Goal: Transaction & Acquisition: Download file/media

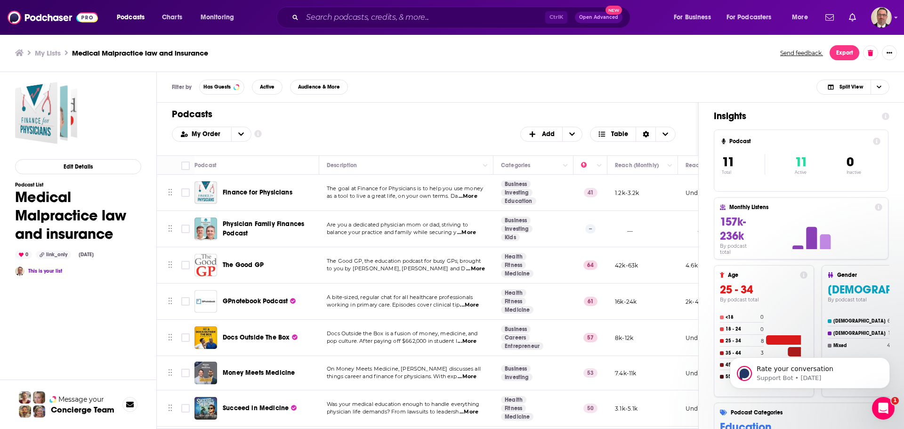
scroll to position [73, 0]
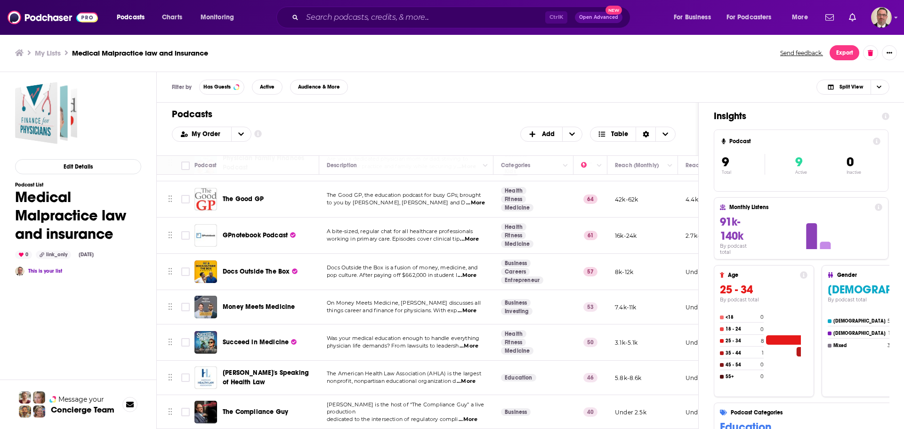
scroll to position [73, 0]
click at [473, 415] on span "...More" at bounding box center [467, 419] width 19 height 8
click at [512, 94] on div "Filter by Has Guests Active Audience & More Split View" at bounding box center [530, 87] width 747 height 31
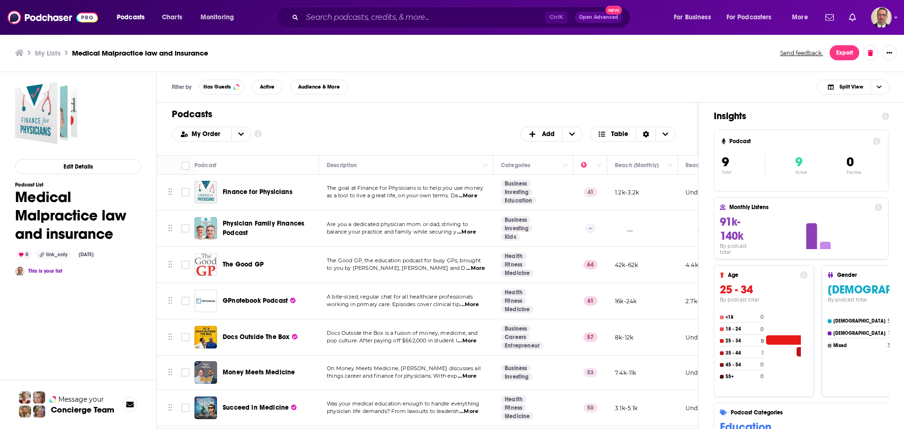
scroll to position [0, 0]
click at [334, 18] on input "Search podcasts, credits, & more..." at bounding box center [423, 17] width 243 height 15
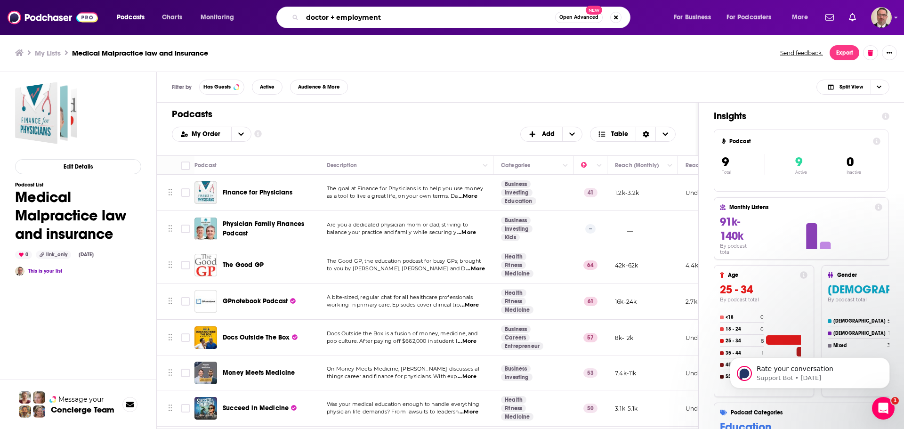
type input "doctor + employment"
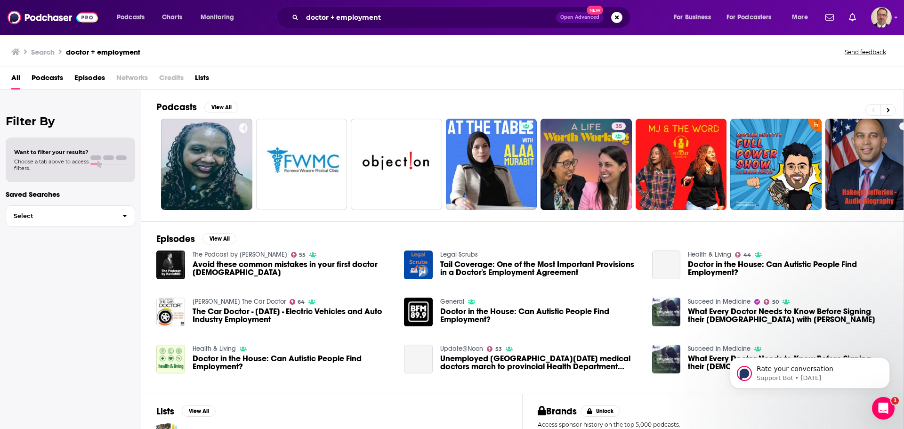
click at [40, 77] on span "Podcasts" at bounding box center [48, 79] width 32 height 19
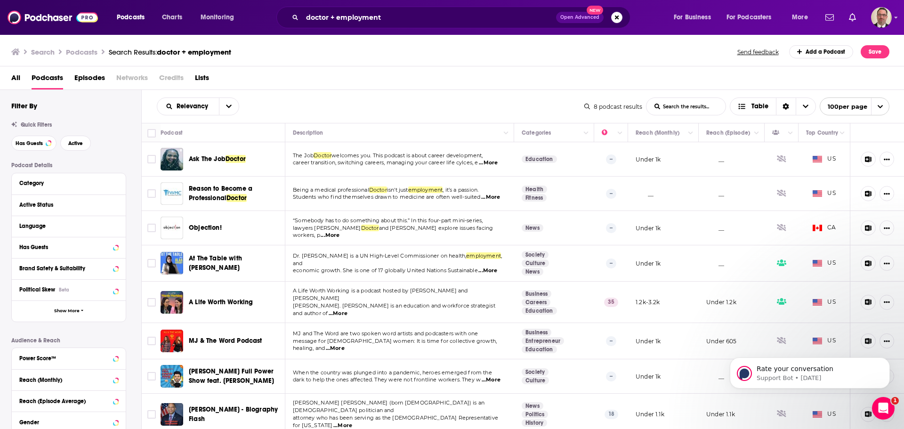
click at [496, 161] on span "...More" at bounding box center [488, 163] width 19 height 8
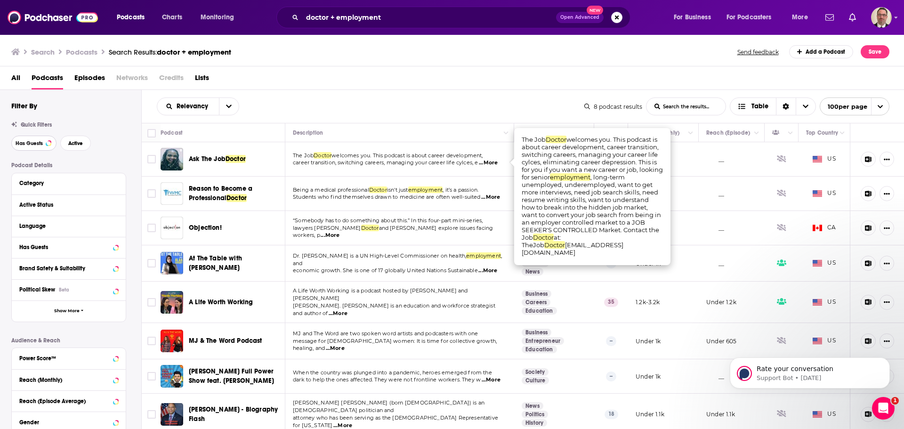
click at [42, 145] on span "Has Guests" at bounding box center [29, 143] width 27 height 5
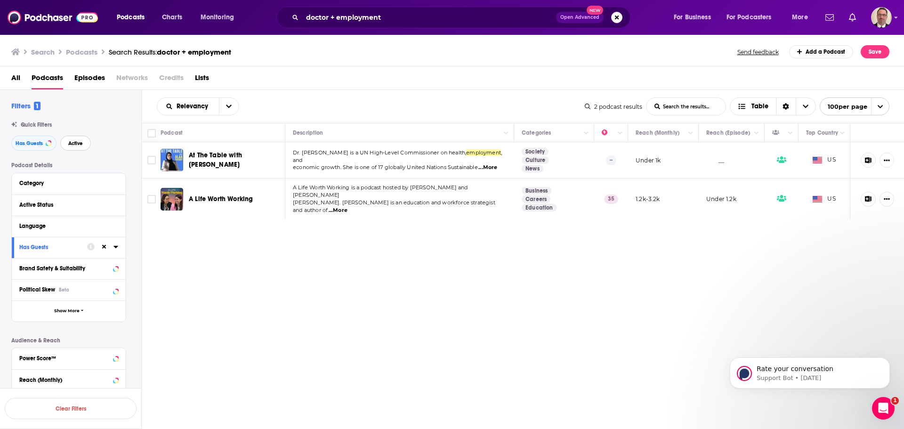
click at [80, 144] on span "Active" at bounding box center [75, 143] width 15 height 5
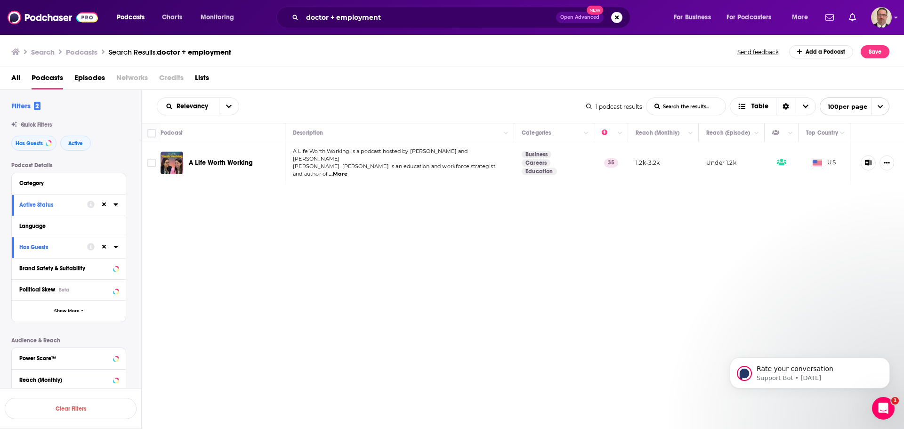
click at [347, 170] on span "...More" at bounding box center [337, 174] width 19 height 8
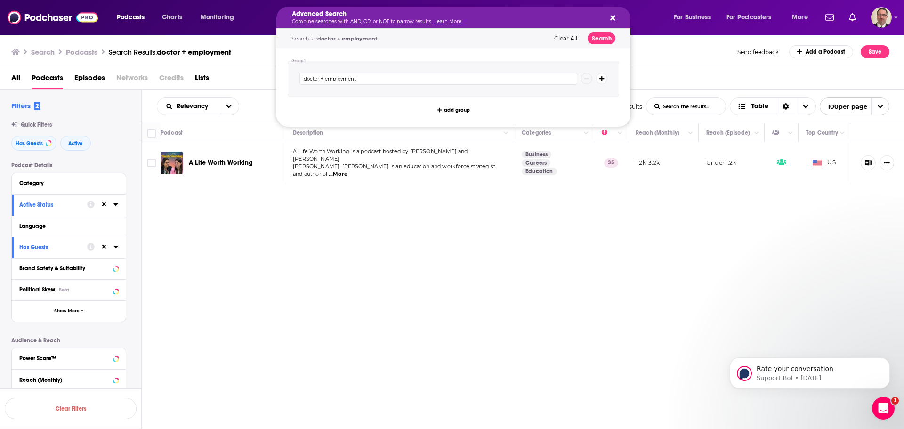
click at [610, 15] on icon "Search podcasts, credits, & more..." at bounding box center [612, 18] width 5 height 8
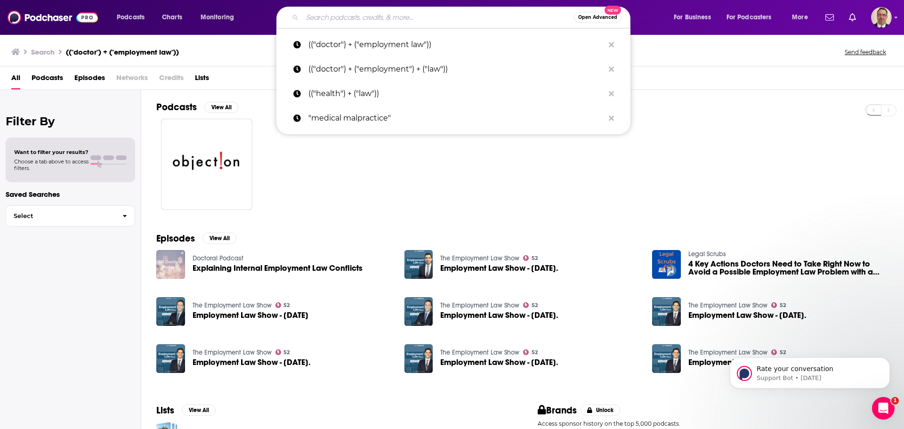
click at [354, 17] on input "Search podcasts, credits, & more..." at bounding box center [438, 17] width 272 height 15
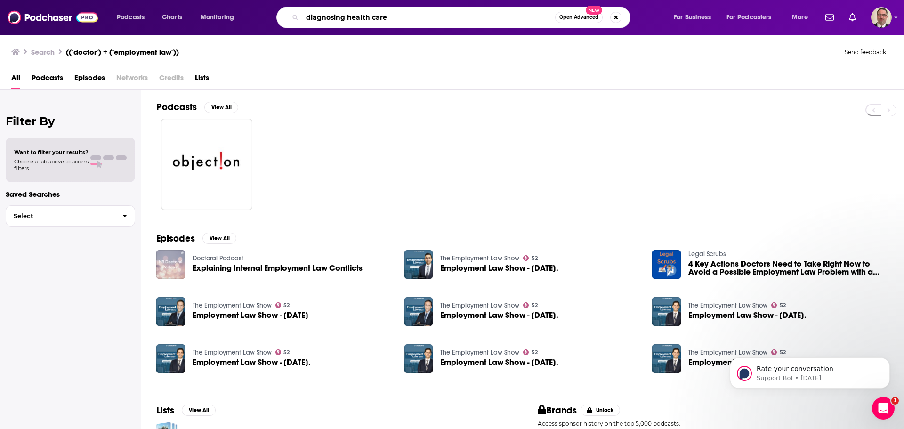
type input "diagnosing health care"
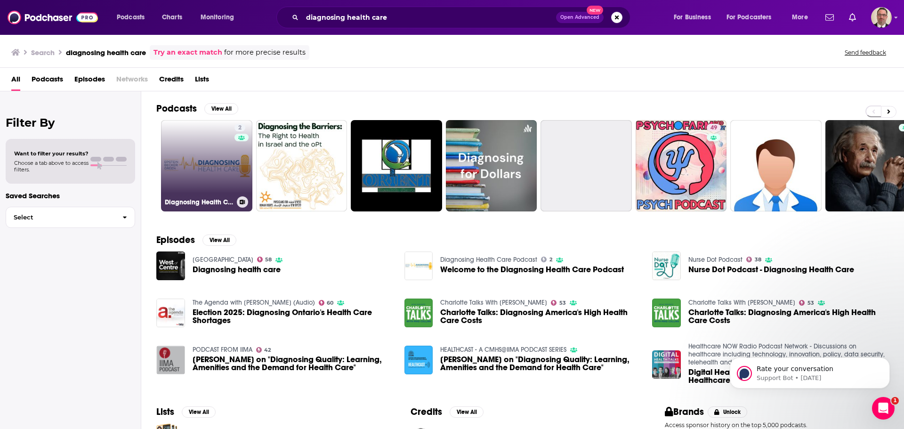
click at [202, 160] on link "2 Diagnosing Health Care Podcast" at bounding box center [206, 165] width 91 height 91
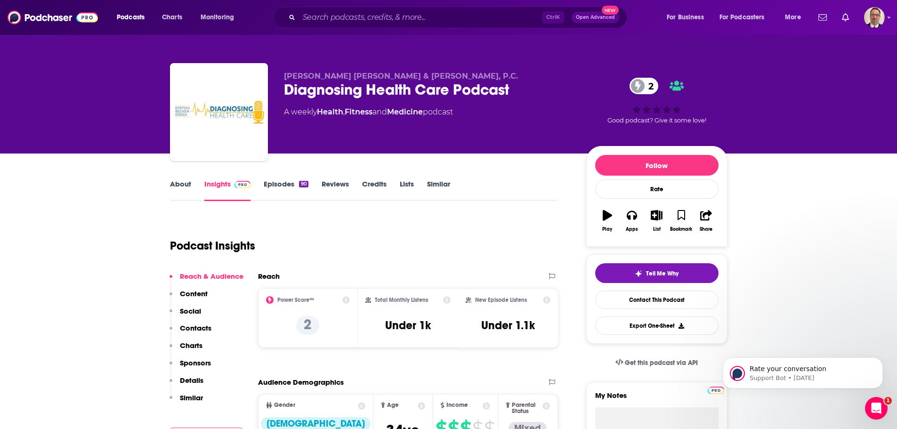
click at [175, 185] on link "About" at bounding box center [180, 190] width 21 height 22
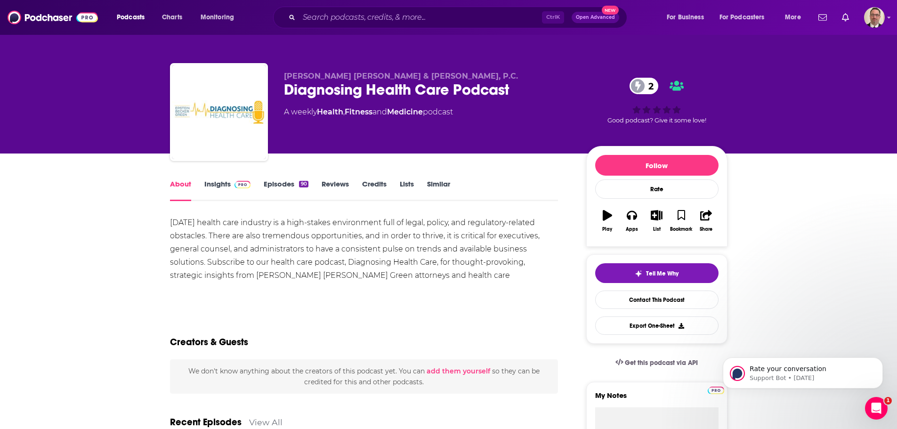
click at [224, 185] on link "Insights" at bounding box center [227, 190] width 47 height 22
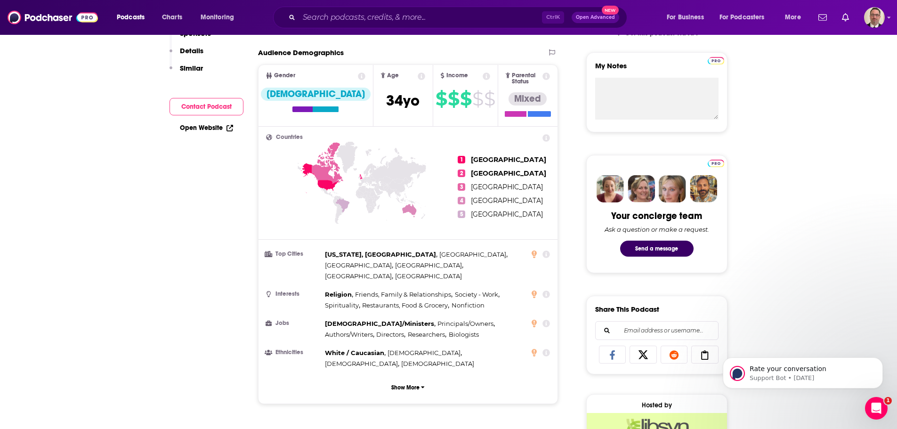
scroll to position [47, 0]
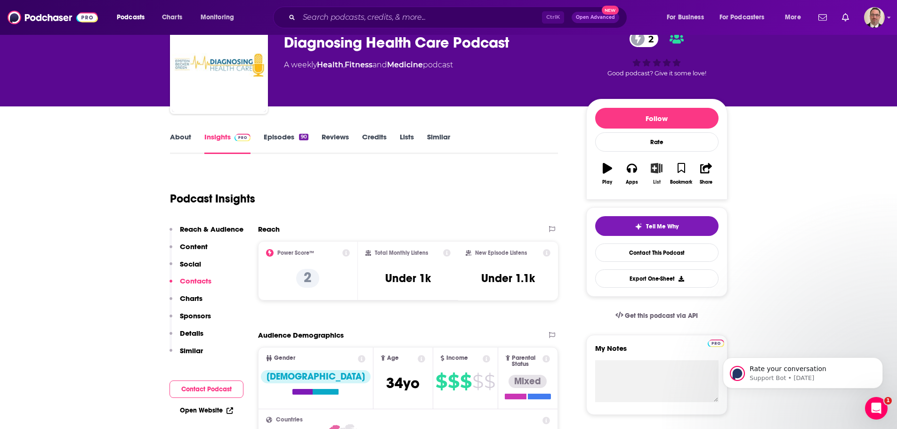
click at [658, 171] on icon "button" at bounding box center [656, 168] width 12 height 10
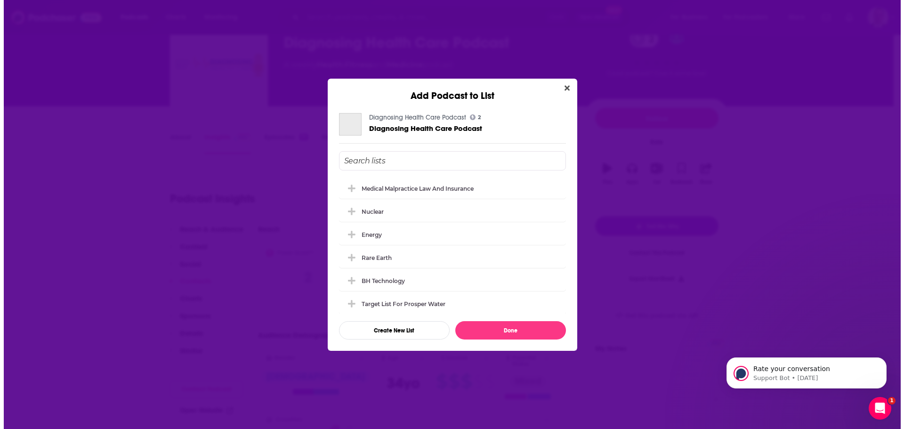
scroll to position [0, 0]
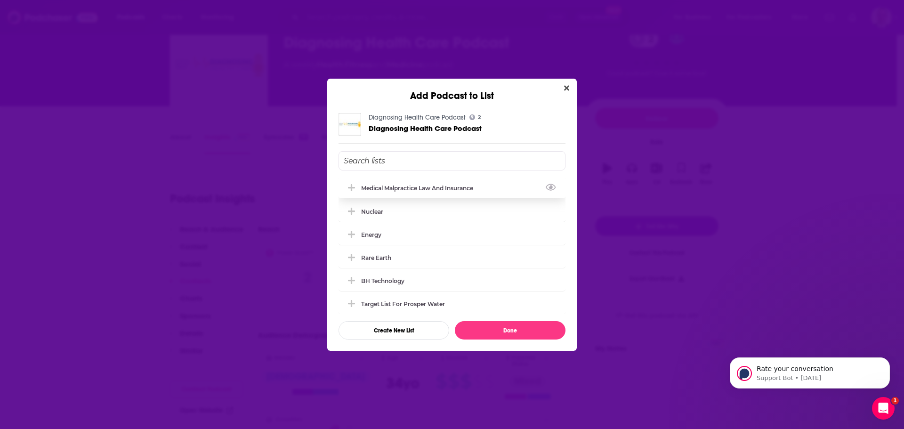
click at [421, 191] on div "Medical Malpractice law and insurance" at bounding box center [420, 187] width 118 height 7
click at [487, 331] on button "Done" at bounding box center [510, 330] width 111 height 18
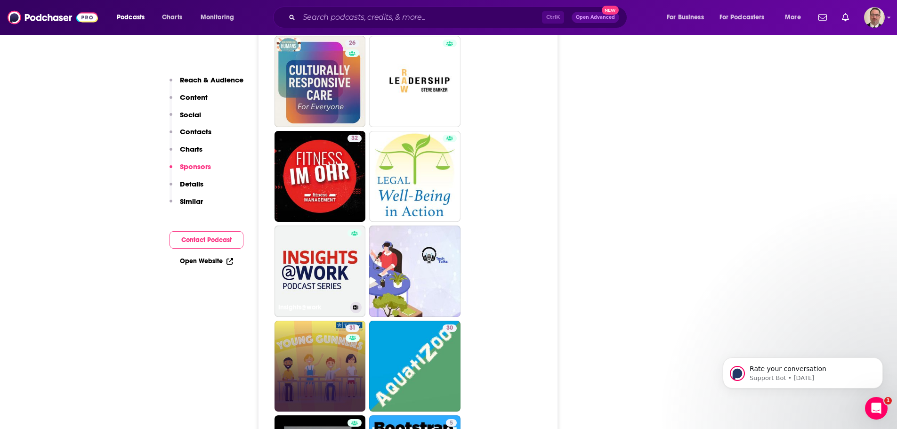
scroll to position [1600, 0]
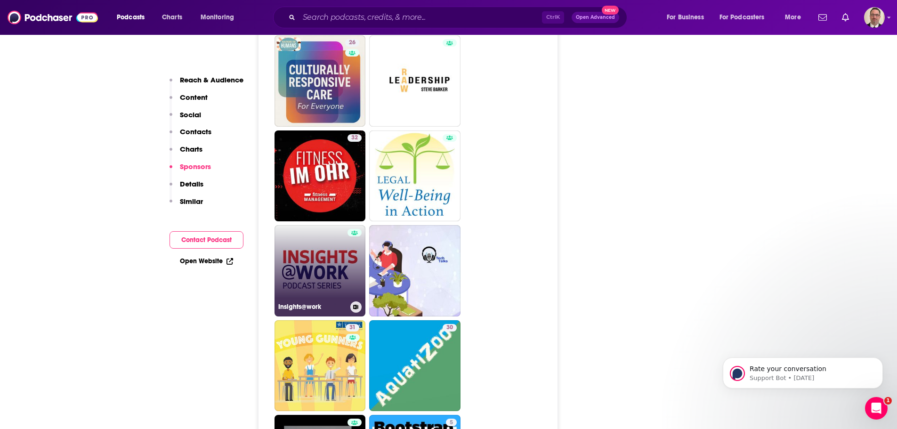
click at [327, 225] on link "Insights@work" at bounding box center [319, 270] width 91 height 91
type input "[URL][DOMAIN_NAME]"
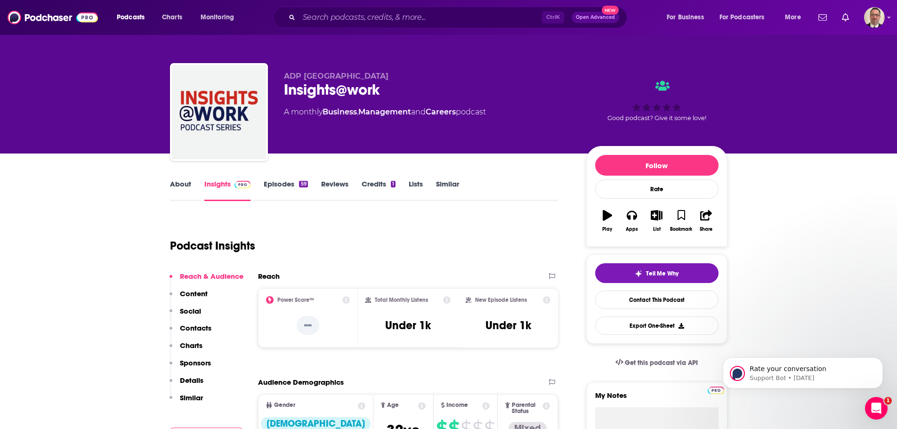
click at [182, 192] on link "About" at bounding box center [180, 190] width 21 height 22
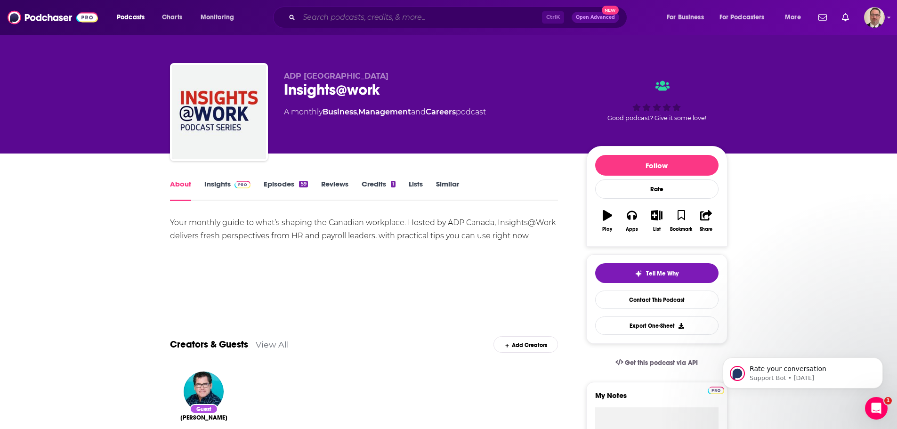
click at [353, 16] on input "Search podcasts, credits, & more..." at bounding box center [420, 17] width 243 height 15
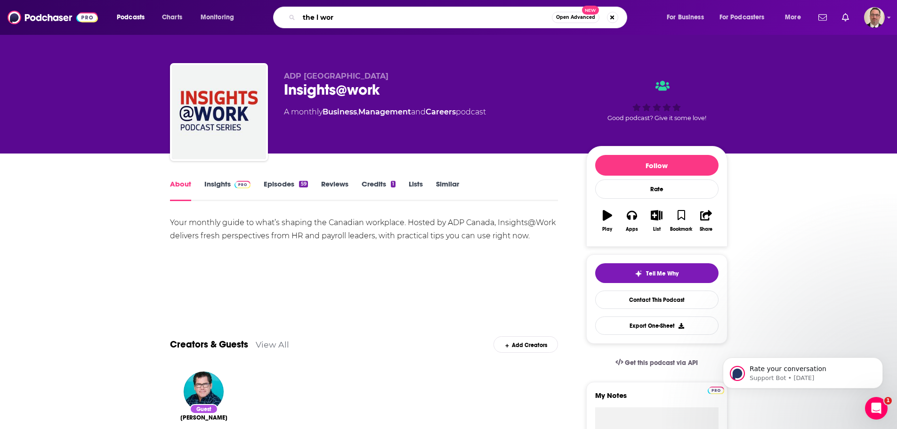
type input "the l word"
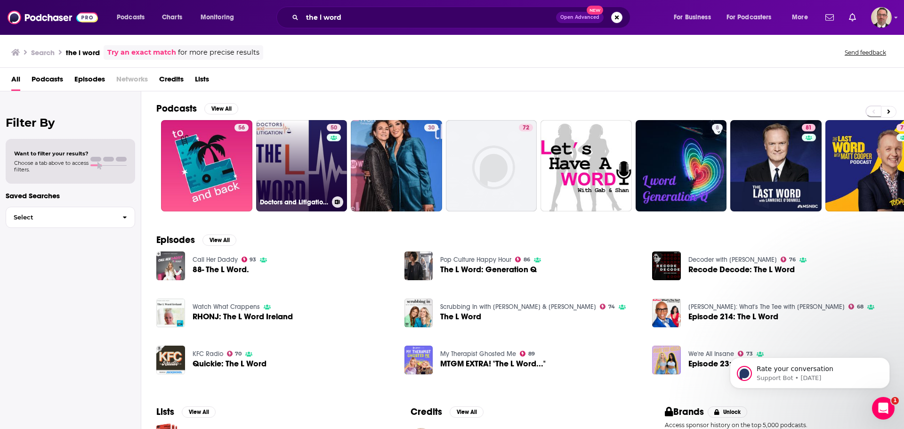
click at [290, 177] on link "50 Doctors and Litigation: The L Word" at bounding box center [301, 165] width 91 height 91
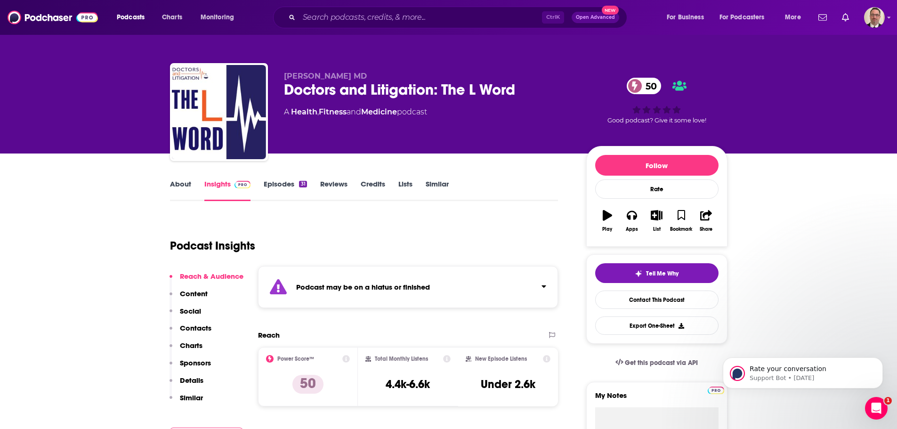
click at [273, 188] on link "Episodes 31" at bounding box center [285, 190] width 43 height 22
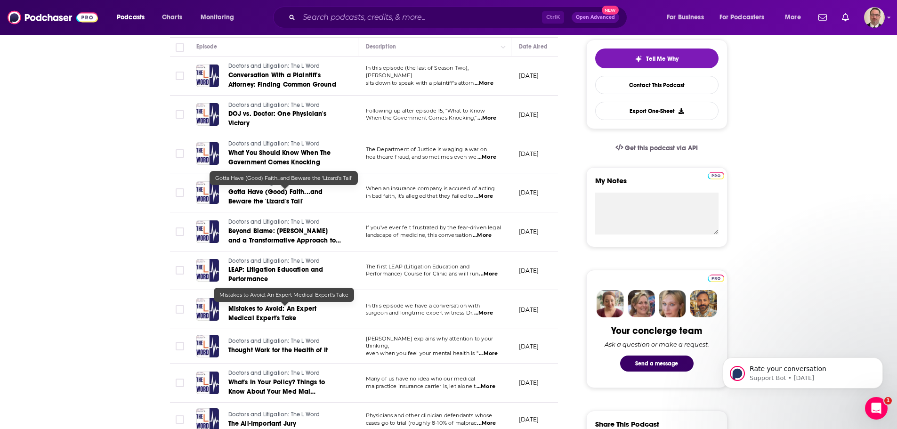
scroll to position [47, 0]
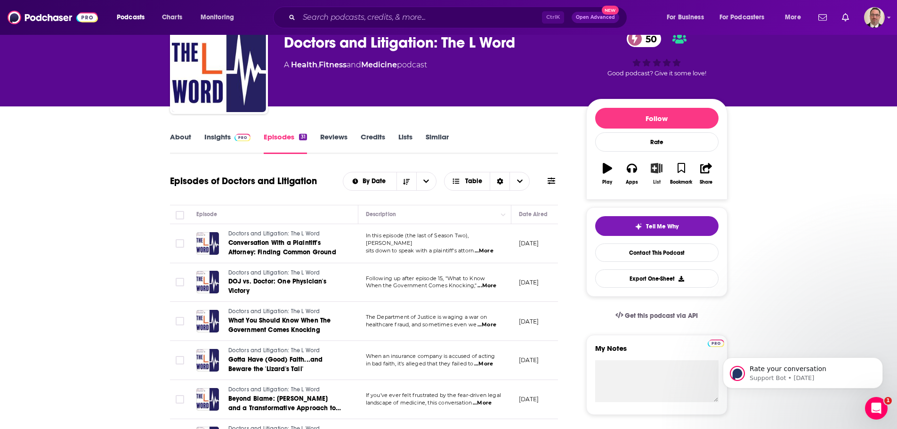
click at [657, 171] on icon "button" at bounding box center [656, 168] width 12 height 10
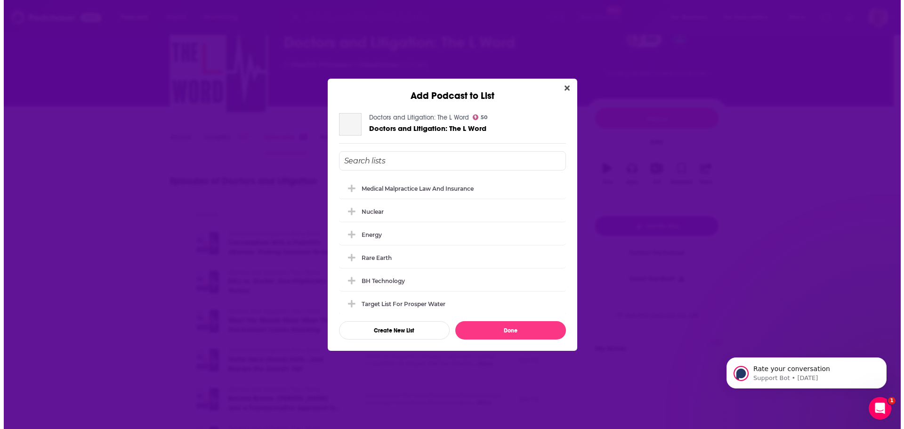
scroll to position [0, 0]
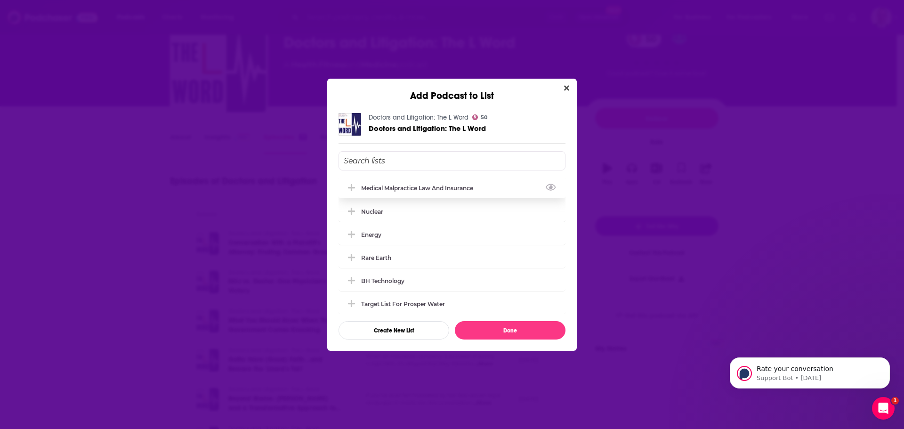
click at [424, 178] on div "Medical Malpractice law and insurance" at bounding box center [451, 187] width 227 height 21
click at [491, 329] on button "Done" at bounding box center [510, 330] width 111 height 18
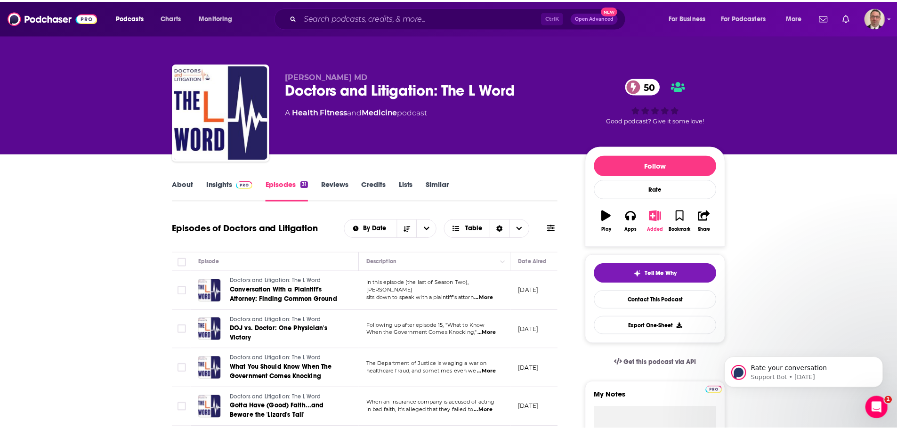
scroll to position [47, 0]
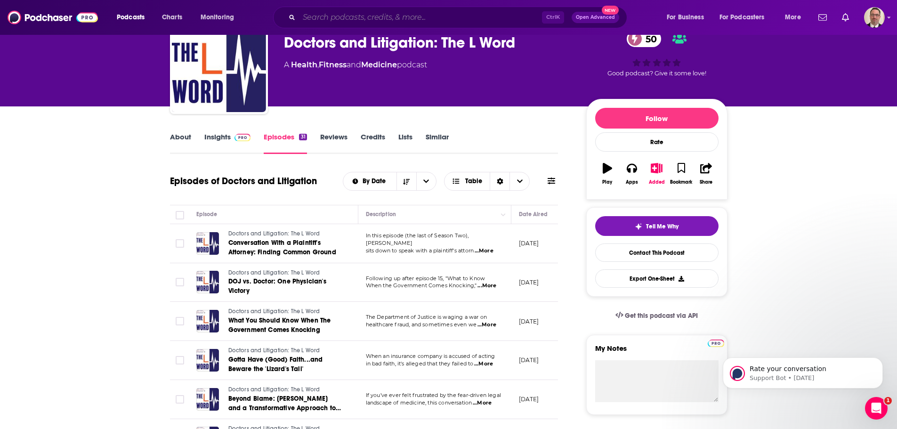
click at [315, 15] on input "Search podcasts, credits, & more..." at bounding box center [420, 17] width 243 height 15
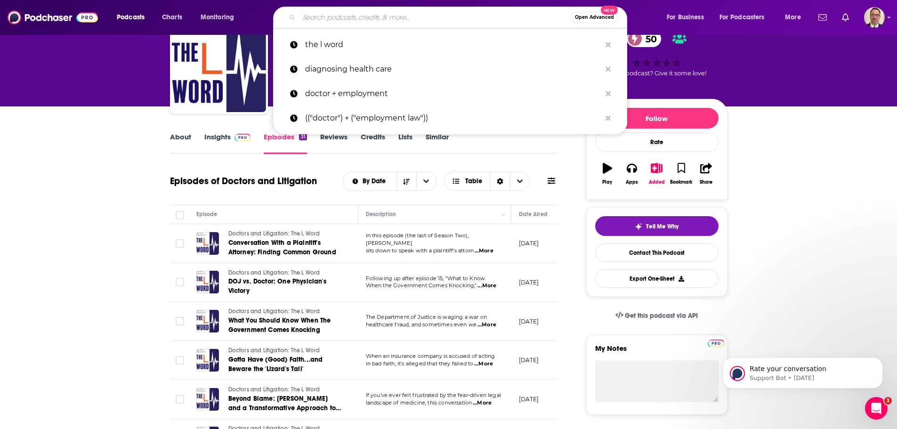
paste input "The Employment Law & HR Podcast"
type input "The Employment Law & HR Podcast"
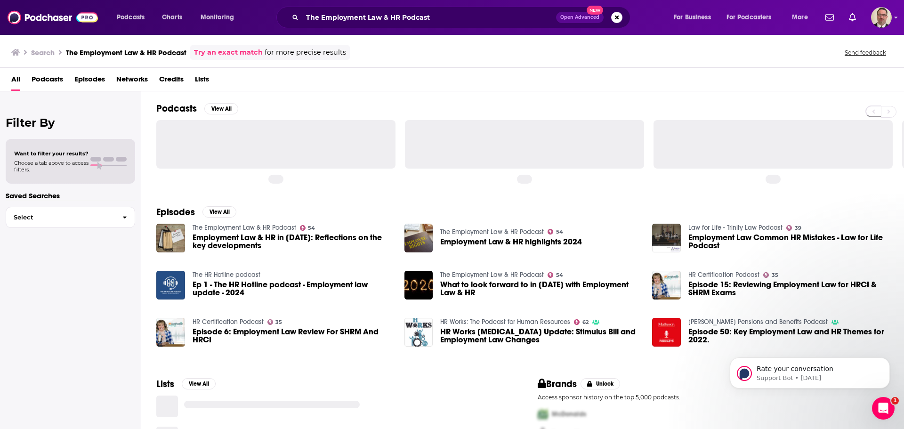
click at [206, 227] on link "The Employment Law & HR Podcast" at bounding box center [244, 228] width 104 height 8
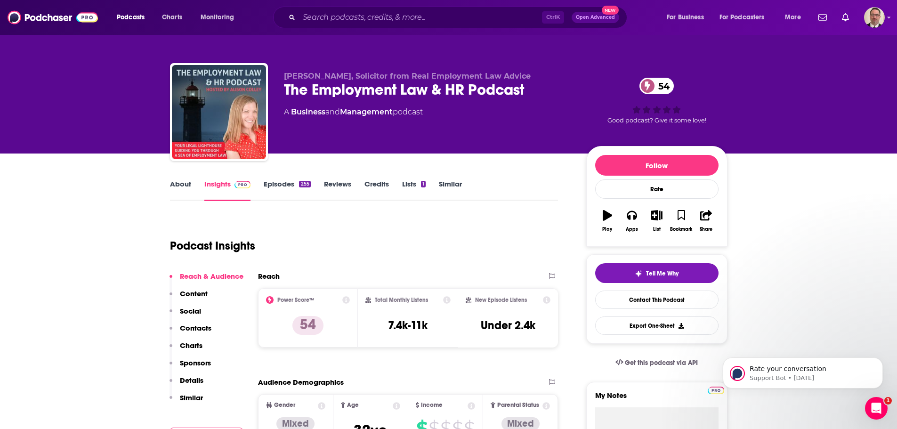
click at [176, 181] on link "About" at bounding box center [180, 190] width 21 height 22
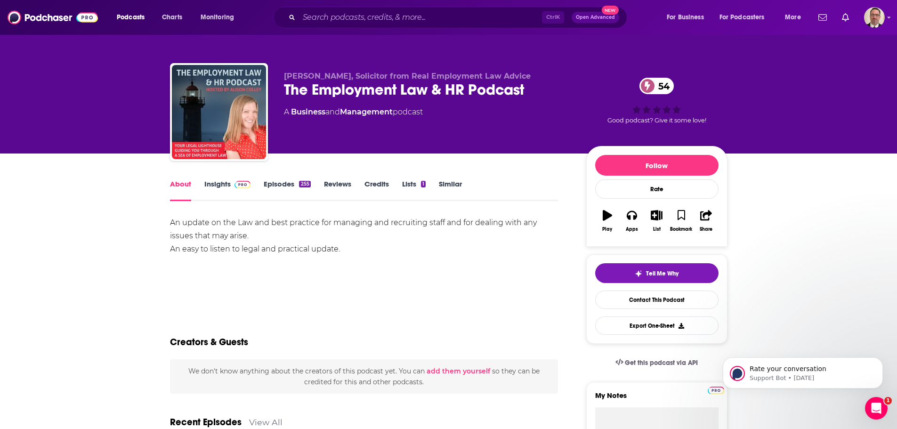
click at [220, 186] on link "Insights" at bounding box center [227, 190] width 47 height 22
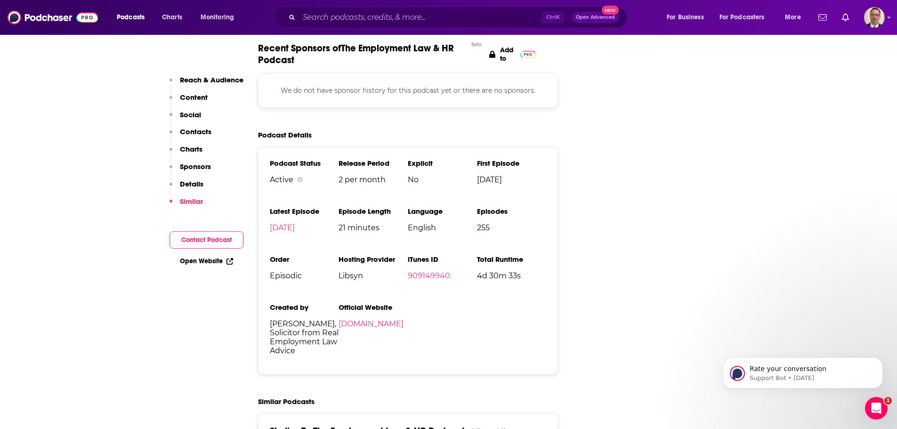
scroll to position [1365, 0]
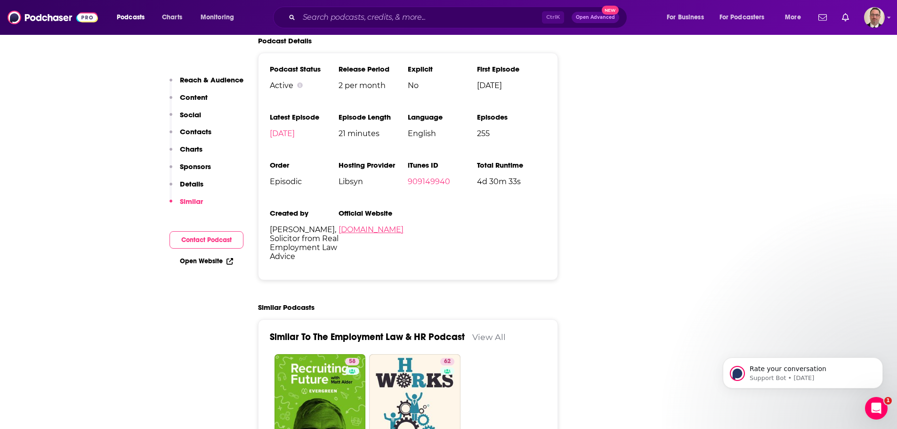
click at [357, 225] on link "[DOMAIN_NAME]" at bounding box center [370, 229] width 65 height 9
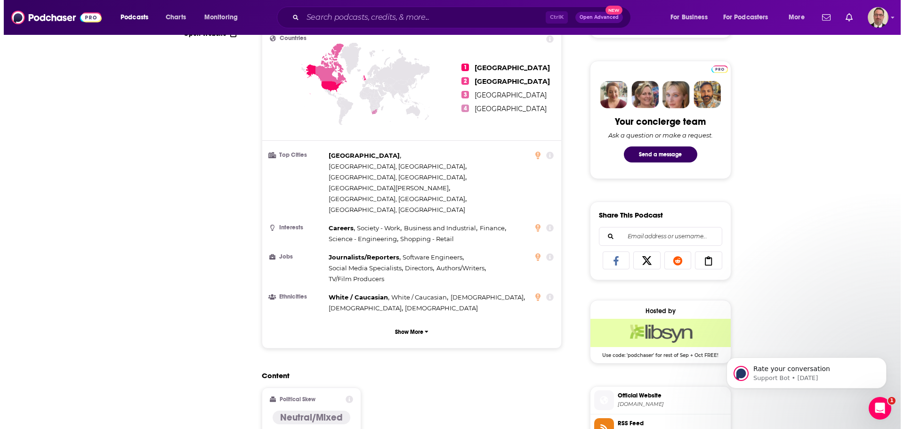
scroll to position [0, 0]
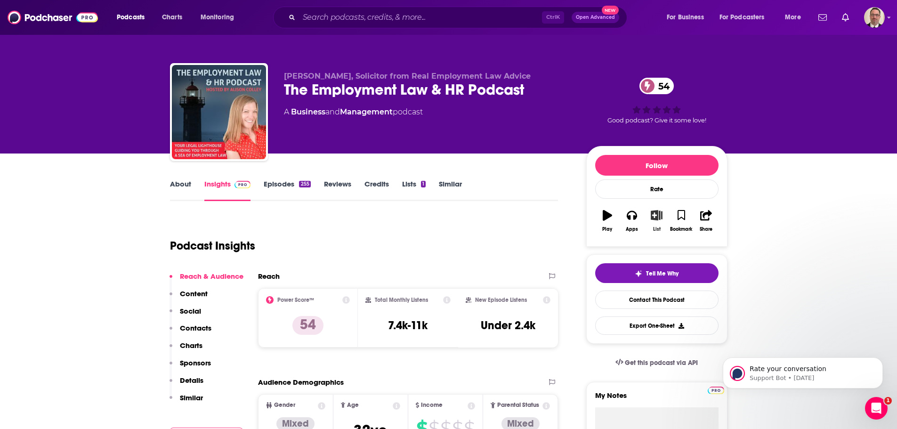
click at [654, 218] on icon "button" at bounding box center [656, 215] width 12 height 10
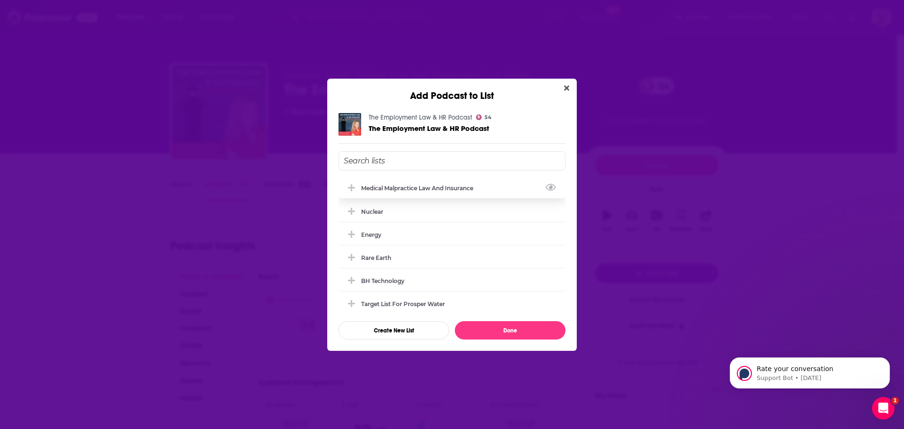
click at [392, 195] on div "Medical Malpractice law and insurance" at bounding box center [451, 187] width 227 height 21
click at [501, 336] on button "Done" at bounding box center [510, 330] width 111 height 18
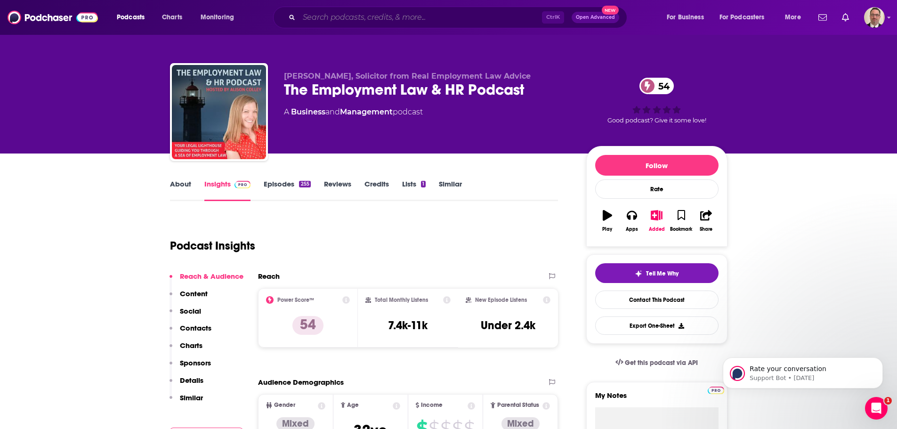
click at [341, 20] on input "Search podcasts, credits, & more..." at bounding box center [420, 17] width 243 height 15
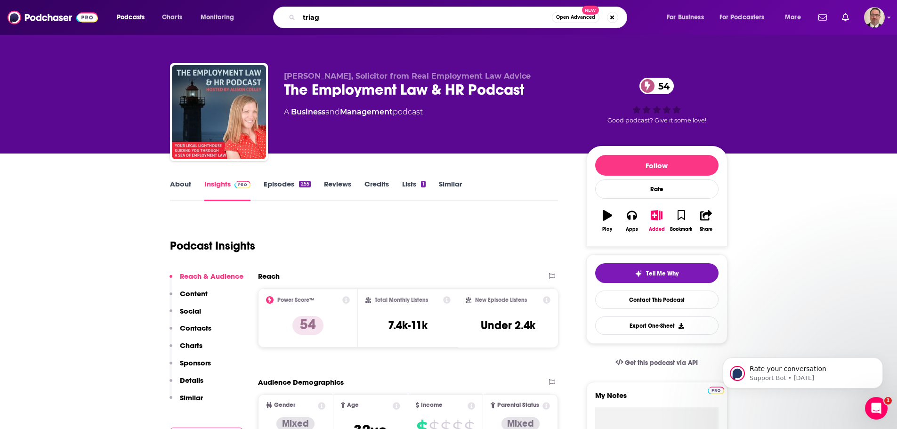
type input "triage"
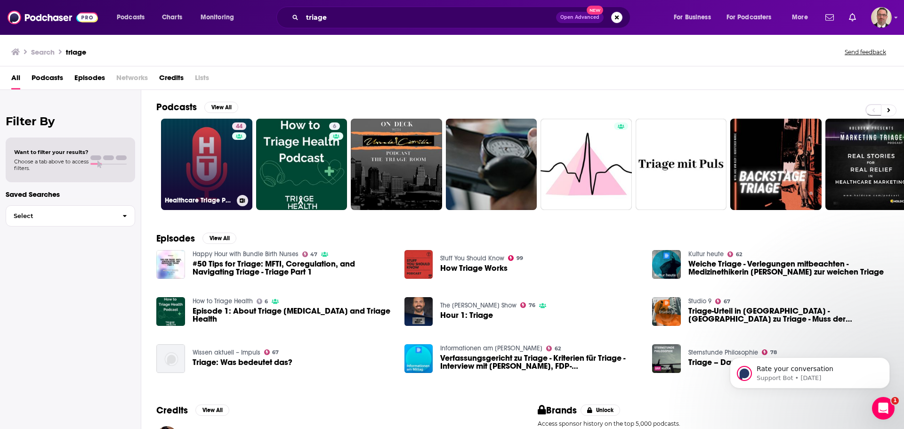
click at [198, 164] on link "44 Healthcare Triage Podcast" at bounding box center [206, 164] width 91 height 91
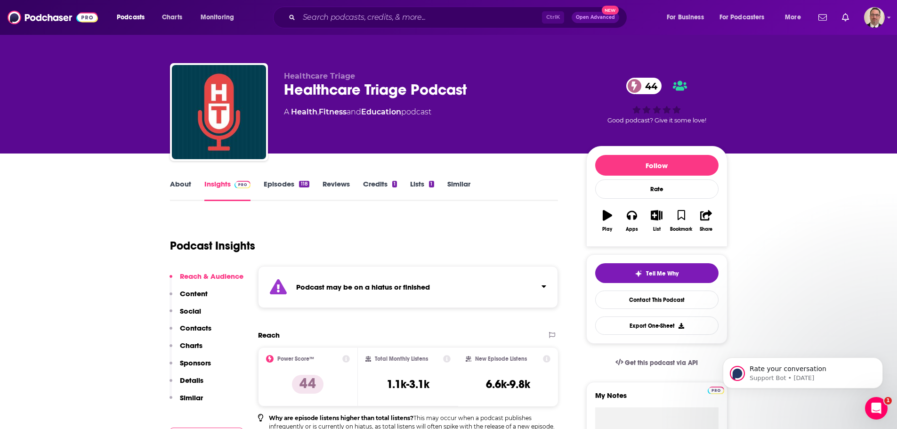
click at [267, 182] on link "Episodes 118" at bounding box center [286, 190] width 45 height 22
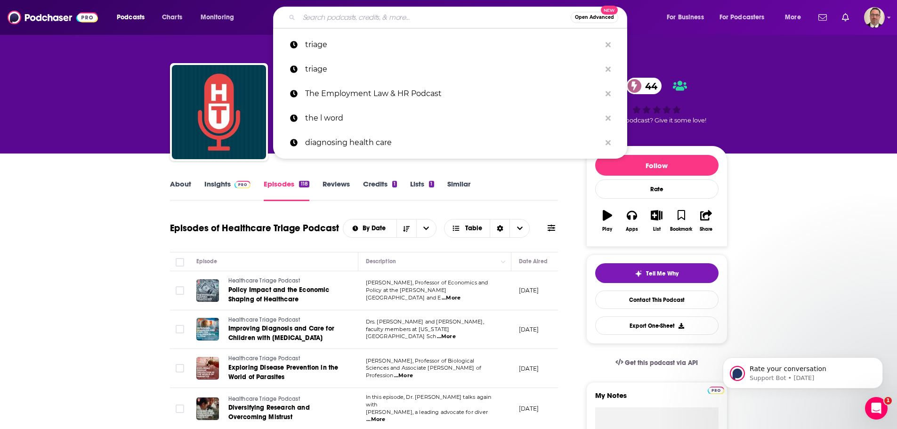
click at [342, 18] on input "Search podcasts, credits, & more..." at bounding box center [435, 17] width 272 height 15
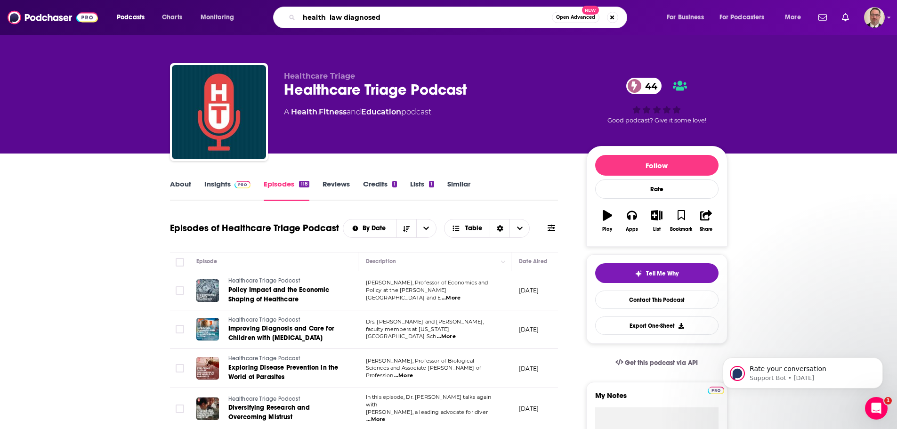
type input "health law diagnosed"
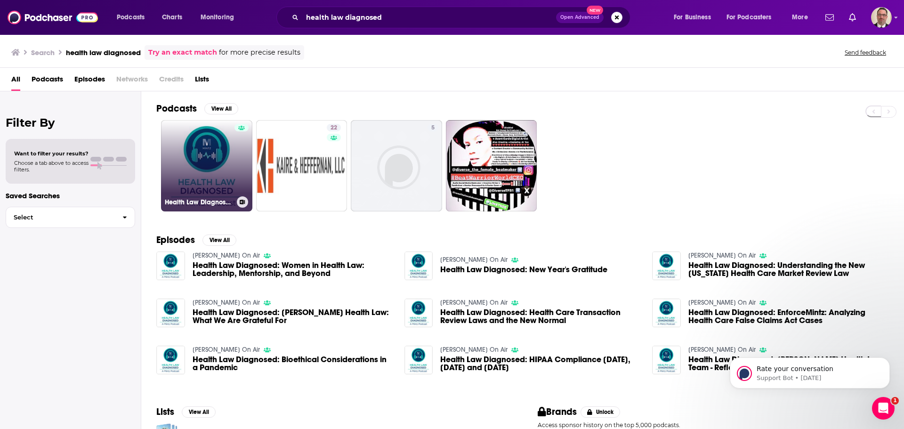
click at [201, 187] on link "Health Law Diagnosed" at bounding box center [206, 165] width 91 height 91
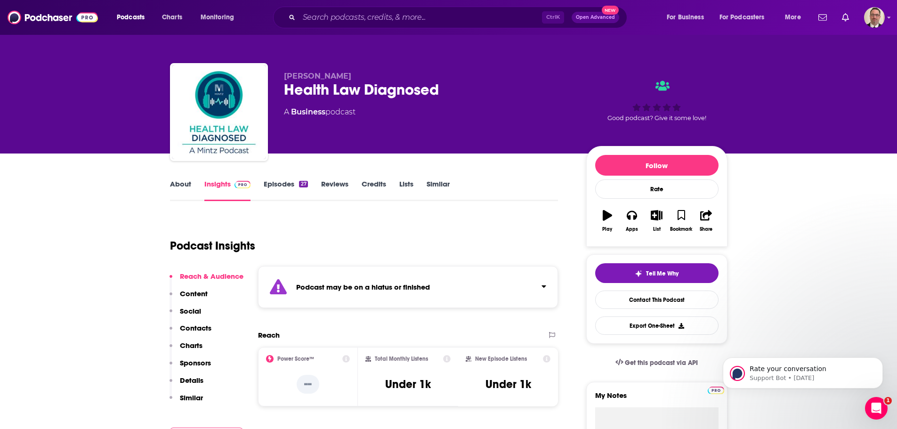
click at [284, 185] on link "Episodes 27" at bounding box center [286, 190] width 44 height 22
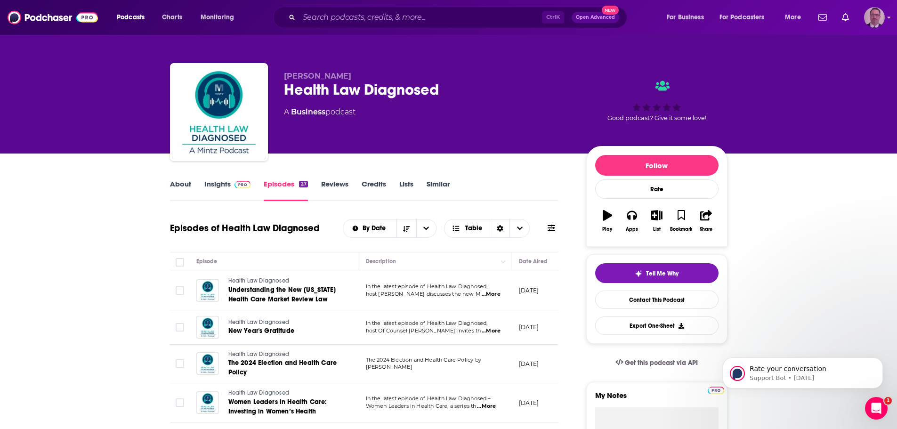
click at [873, 18] on img "Logged in as PercPodcast" at bounding box center [874, 17] width 21 height 21
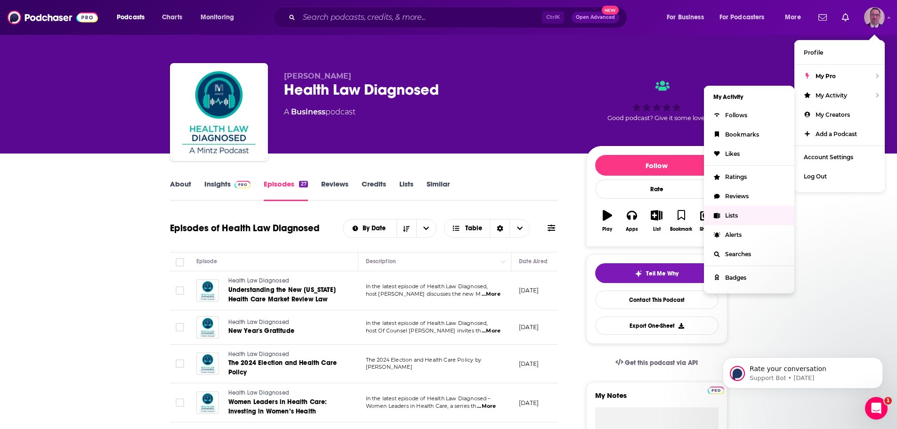
click at [730, 217] on span "Lists" at bounding box center [731, 215] width 13 height 7
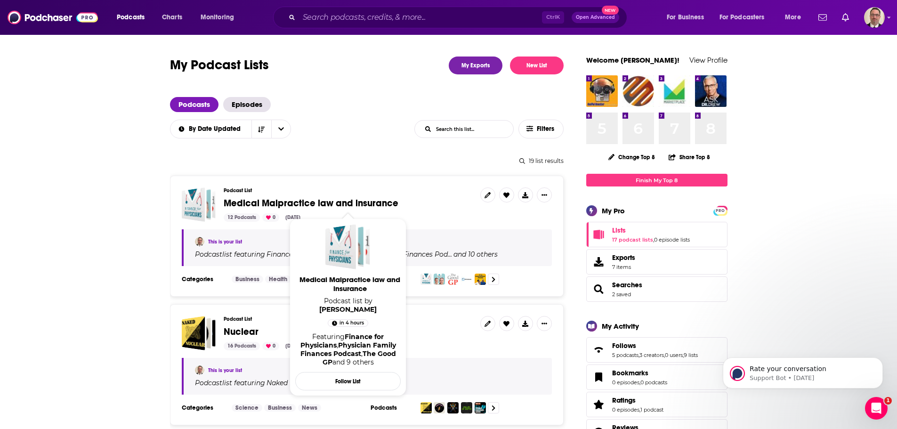
click at [288, 202] on span "Medical Malpractice law and insurance" at bounding box center [311, 203] width 175 height 12
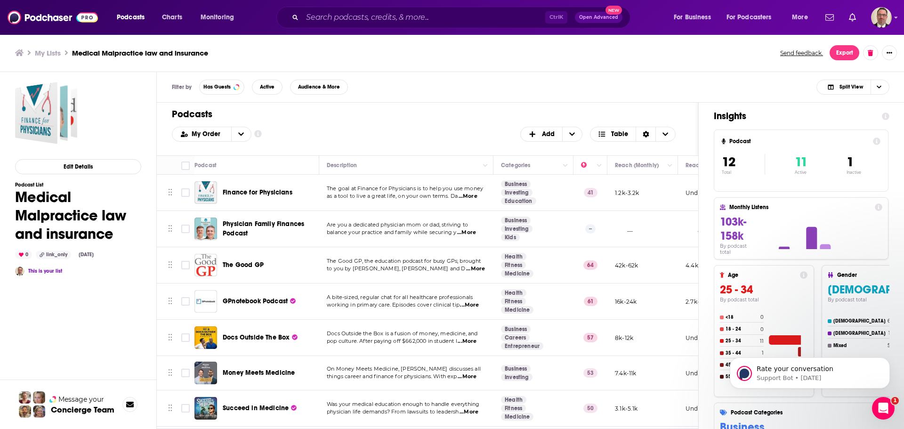
click at [467, 303] on span "...More" at bounding box center [469, 305] width 19 height 8
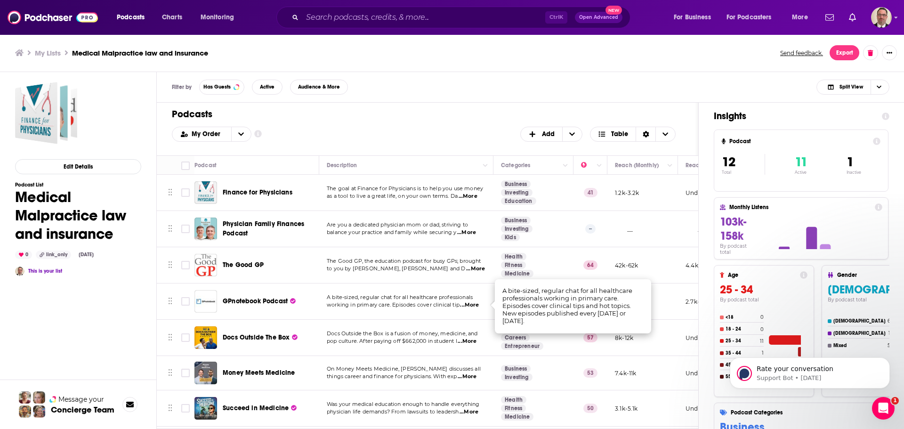
click at [453, 296] on span "A bite-sized, regular chat for all healthcare professionals" at bounding box center [400, 297] width 146 height 7
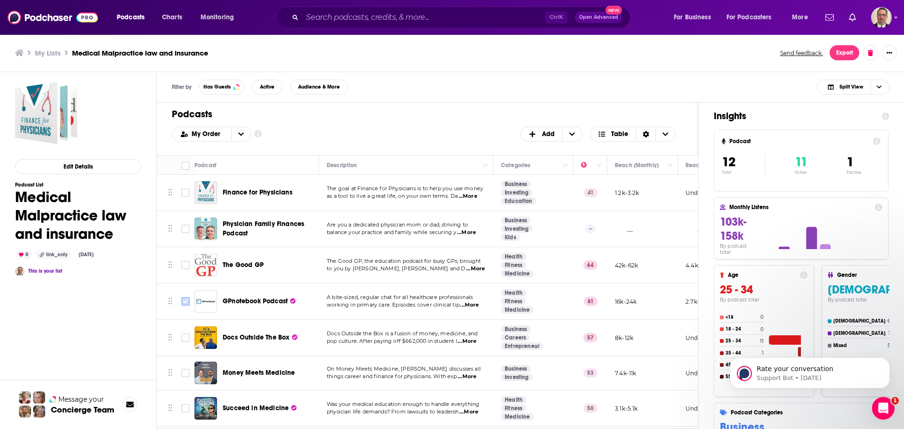
click at [186, 301] on input "Toggle select row" at bounding box center [185, 301] width 8 height 8
checkbox input "true"
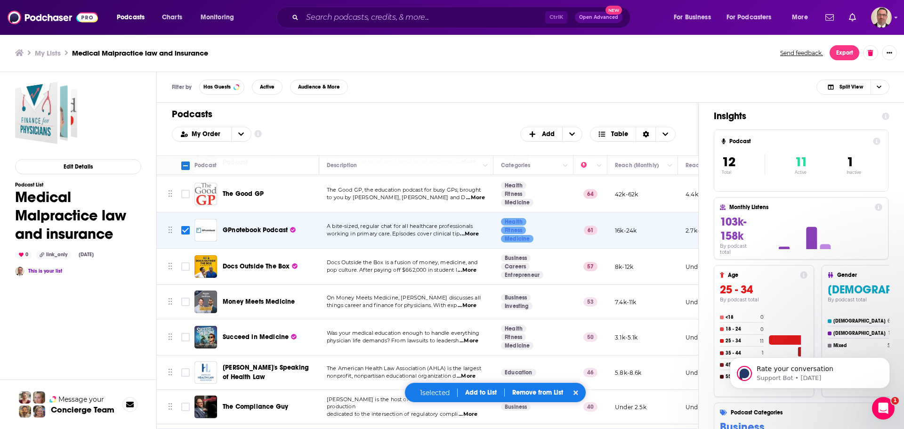
scroll to position [94, 0]
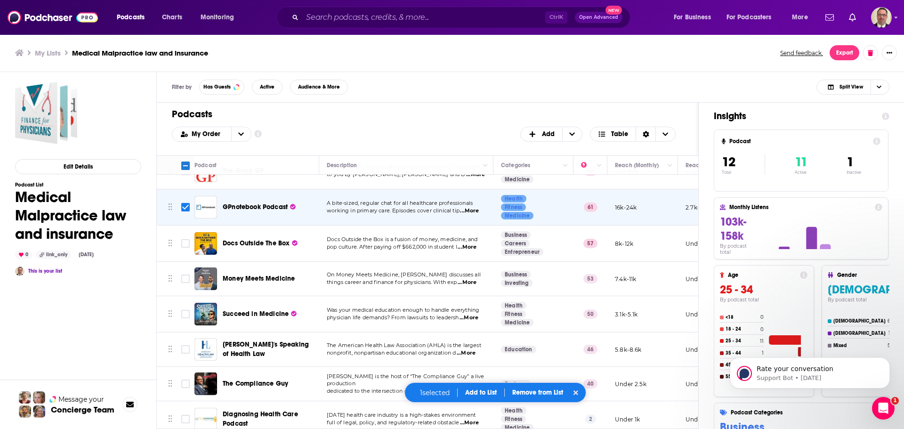
click at [468, 247] on span "...More" at bounding box center [466, 247] width 19 height 8
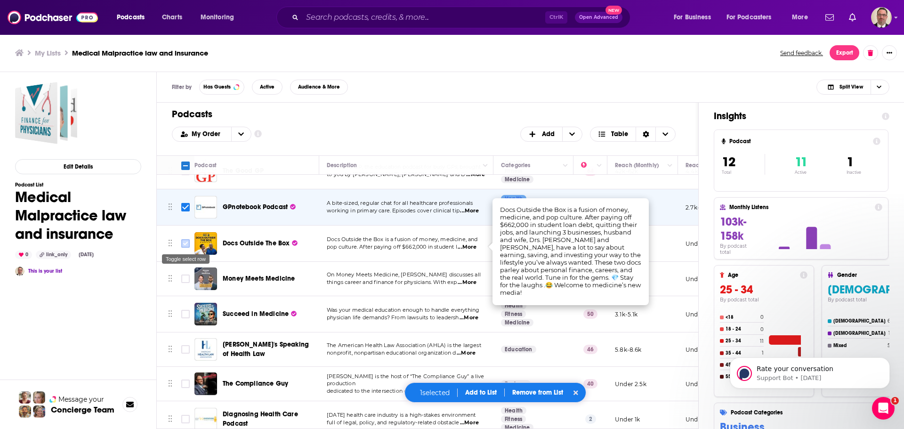
click at [188, 244] on input "Toggle select row" at bounding box center [185, 243] width 8 height 8
checkbox input "true"
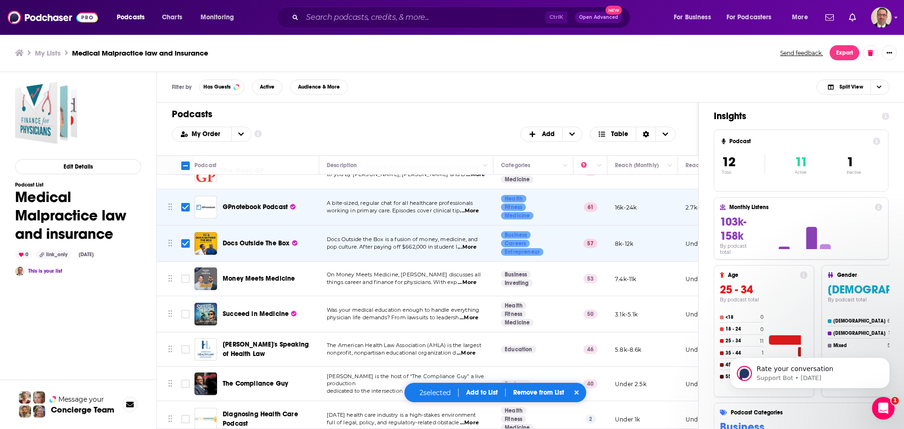
click at [473, 282] on span "...More" at bounding box center [466, 283] width 19 height 8
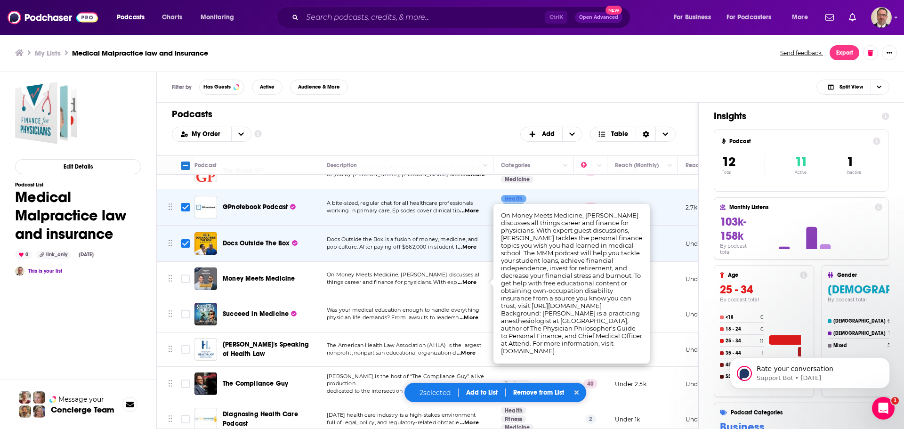
click at [468, 283] on span "...More" at bounding box center [466, 283] width 19 height 8
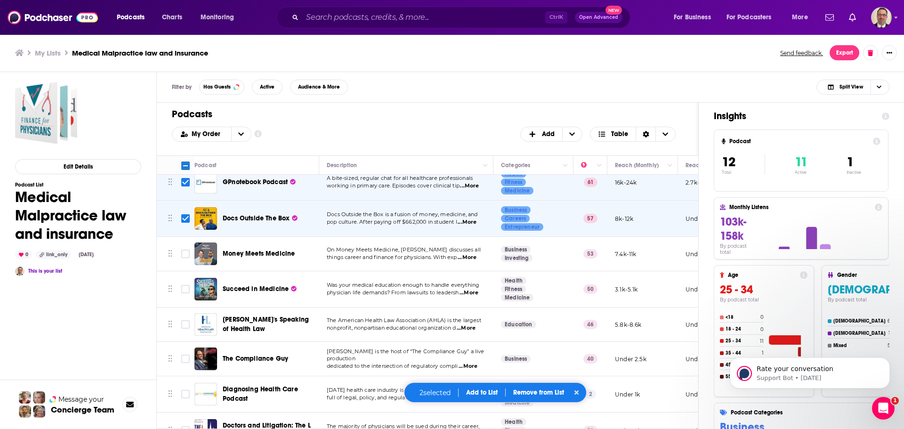
scroll to position [141, 0]
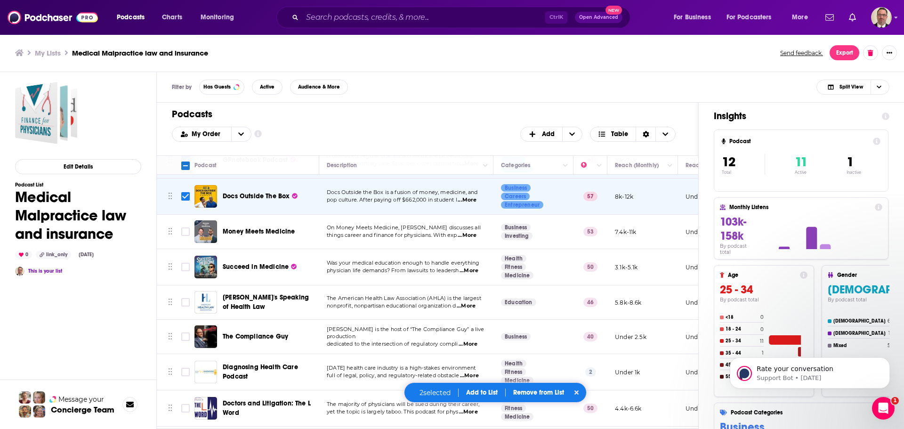
click at [470, 271] on span "...More" at bounding box center [468, 271] width 19 height 8
click at [361, 307] on span "nonprofit, nonpartisan educational organization d" at bounding box center [391, 305] width 129 height 7
click at [467, 305] on span "...More" at bounding box center [465, 306] width 19 height 8
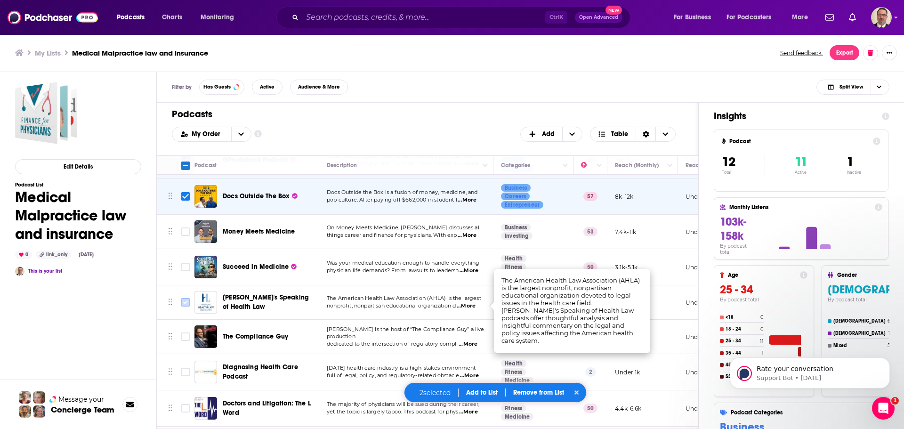
click at [184, 302] on input "Toggle select row" at bounding box center [185, 302] width 8 height 8
checkbox input "true"
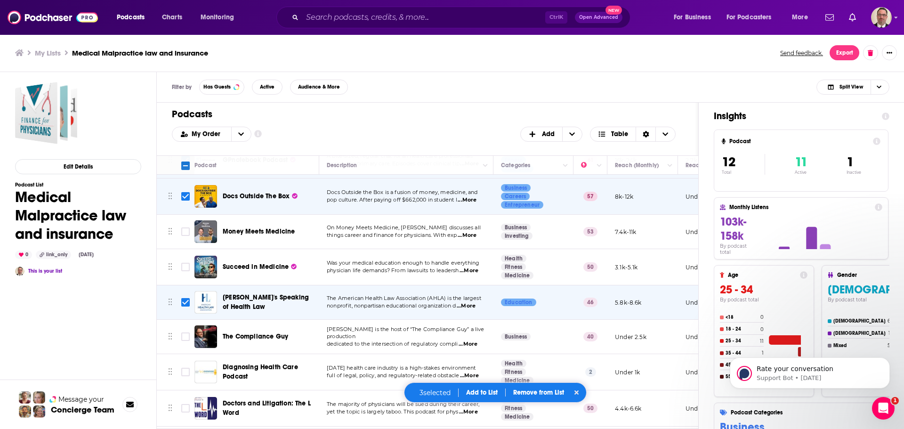
click at [470, 340] on span "...More" at bounding box center [467, 344] width 19 height 8
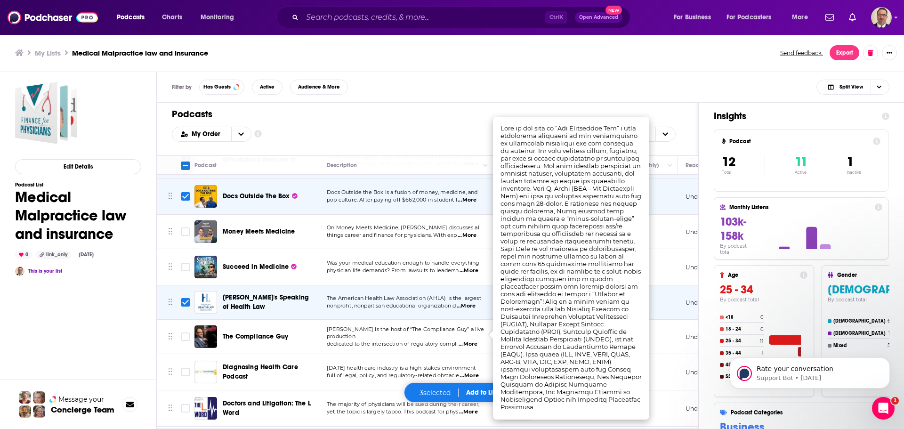
scroll to position [180, 0]
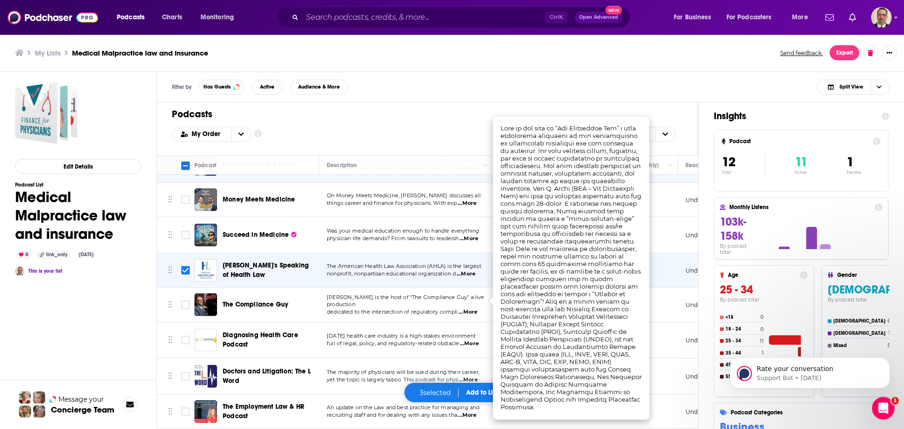
click at [392, 340] on span "full of legal, policy, and regulatory-related obstacle" at bounding box center [393, 343] width 132 height 7
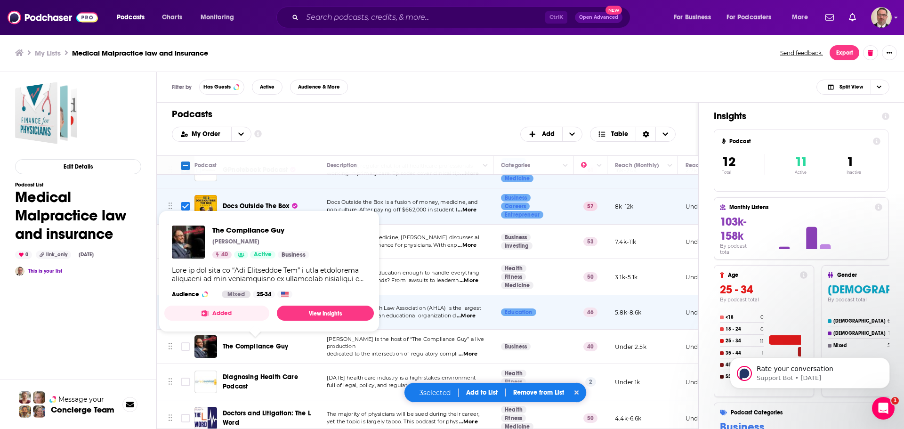
scroll to position [141, 0]
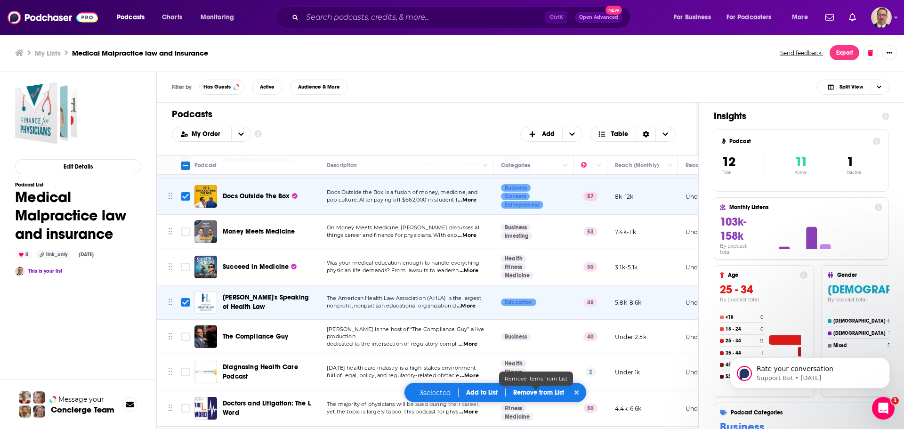
click at [545, 391] on p "Remove from List" at bounding box center [538, 392] width 51 height 8
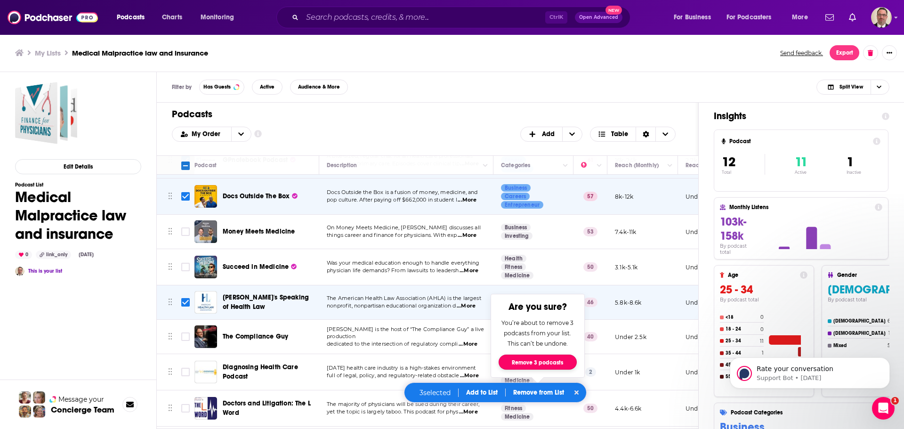
click at [555, 363] on button "Remove 3 podcasts" at bounding box center [537, 361] width 78 height 15
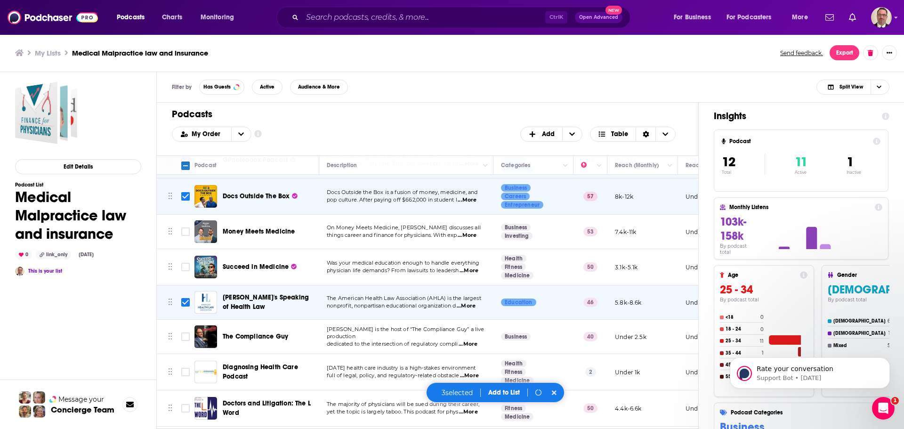
checkbox input "false"
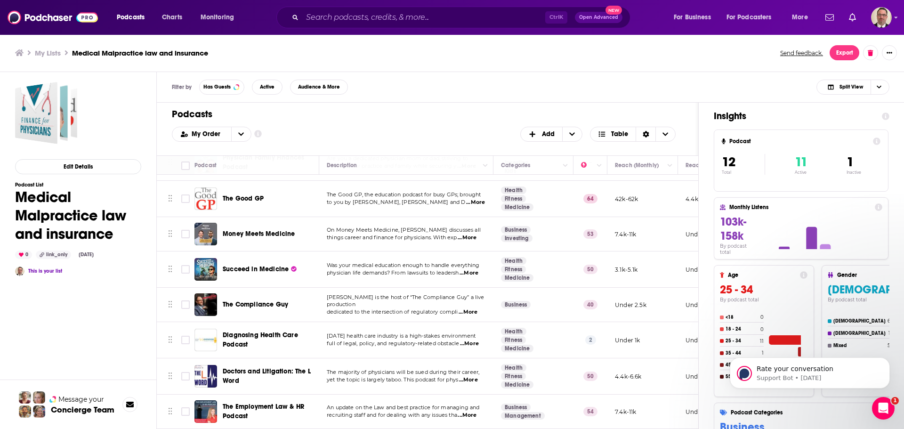
scroll to position [73, 0]
click at [648, 137] on icon "Sort Direction" at bounding box center [645, 134] width 7 height 7
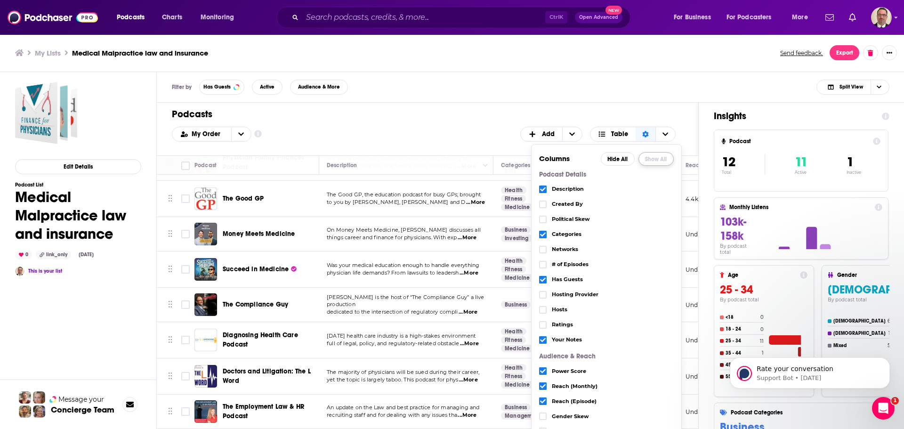
click at [652, 160] on button "Show All" at bounding box center [655, 159] width 35 height 14
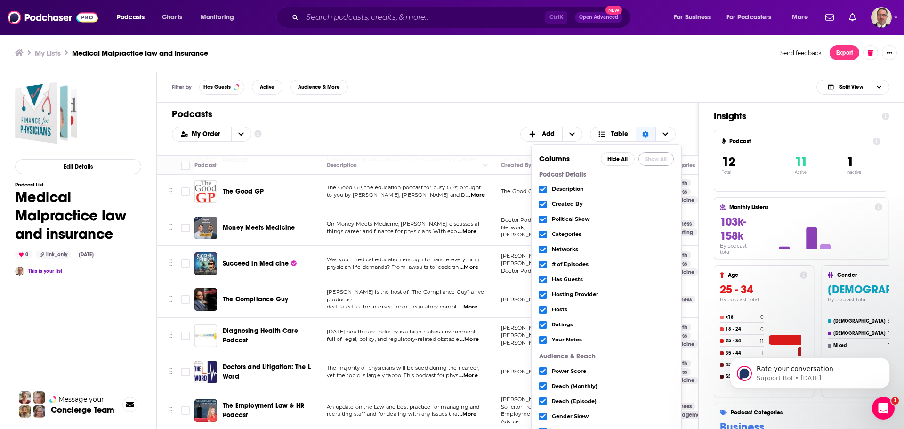
scroll to position [77, 0]
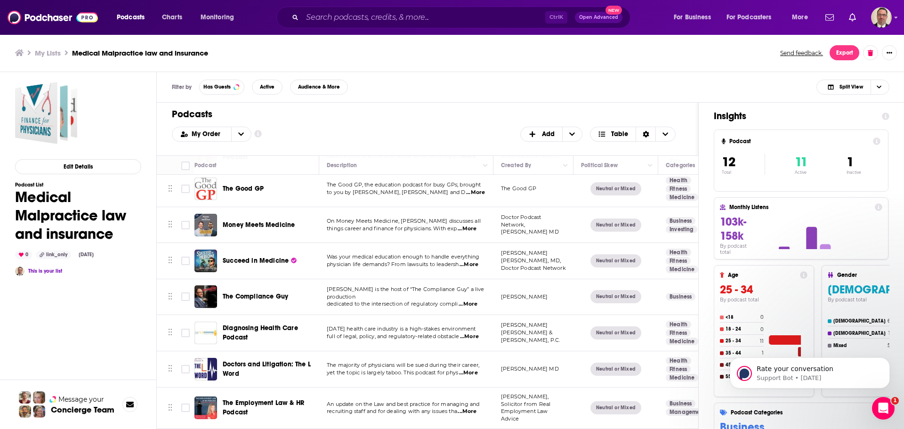
click at [448, 119] on h1 "Podcasts" at bounding box center [424, 114] width 504 height 12
click at [845, 53] on button "Export" at bounding box center [844, 52] width 30 height 15
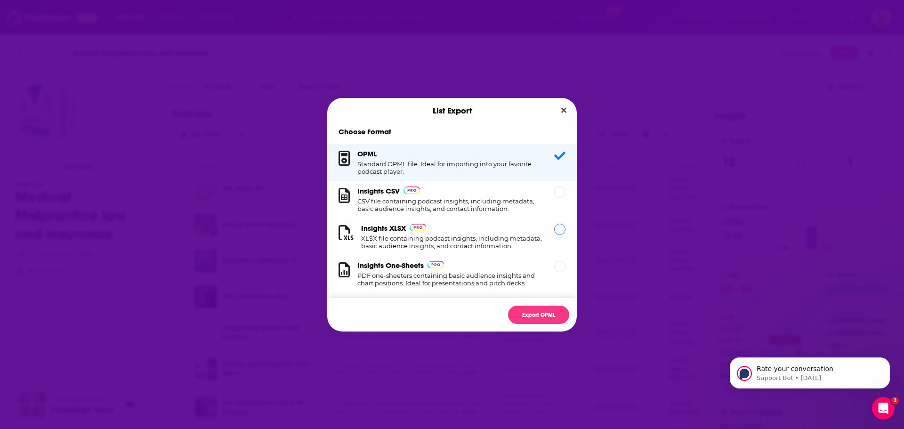
click at [471, 240] on h1 "XLSX file containing podcast insights, including metadata, basic audience insig…" at bounding box center [452, 241] width 182 height 15
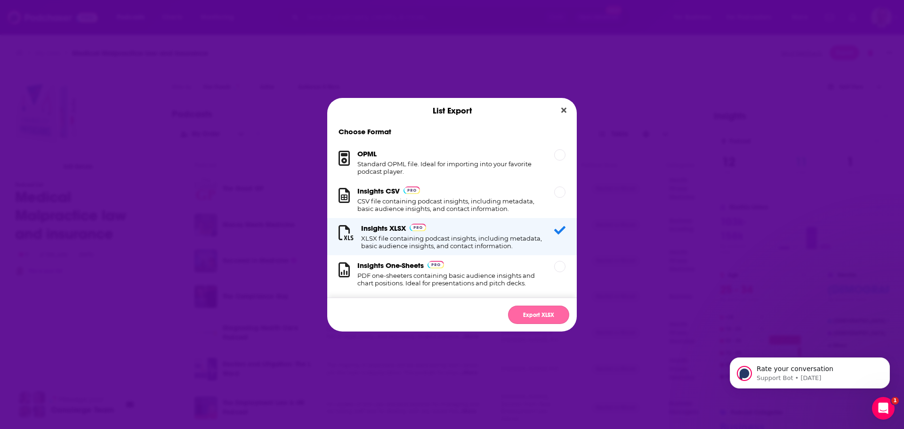
click at [534, 316] on button "Export XLSX" at bounding box center [538, 314] width 61 height 18
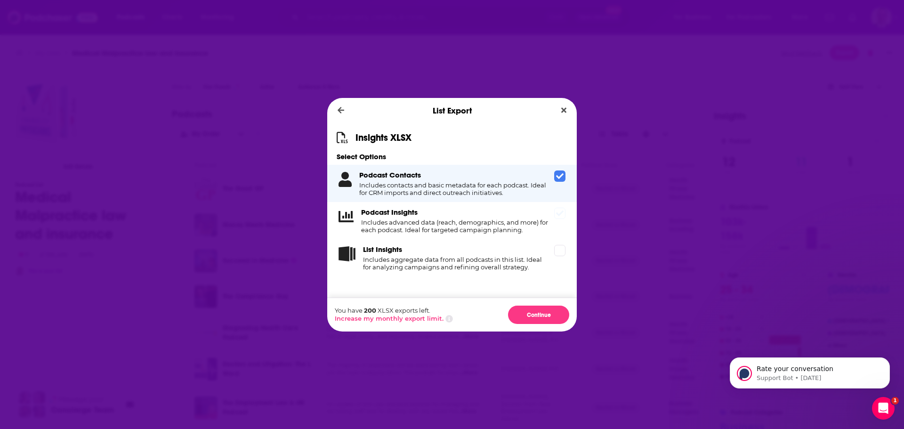
click at [560, 218] on span "Dialog" at bounding box center [559, 213] width 11 height 11
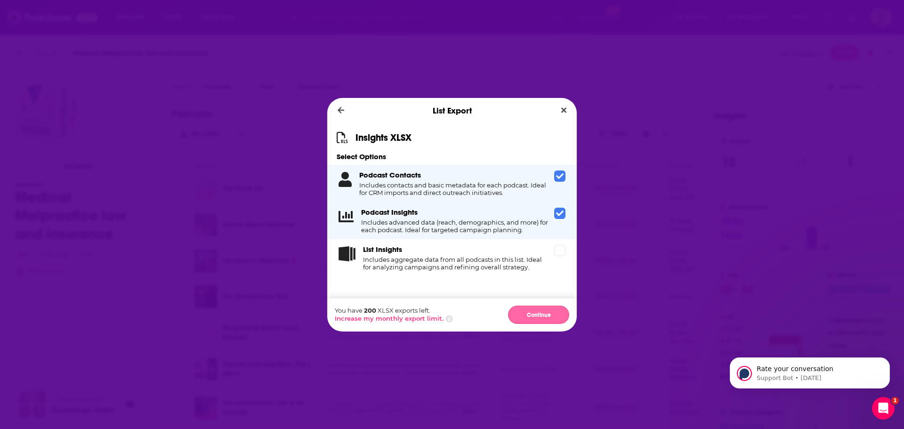
click at [535, 313] on button "Continue" at bounding box center [538, 314] width 61 height 18
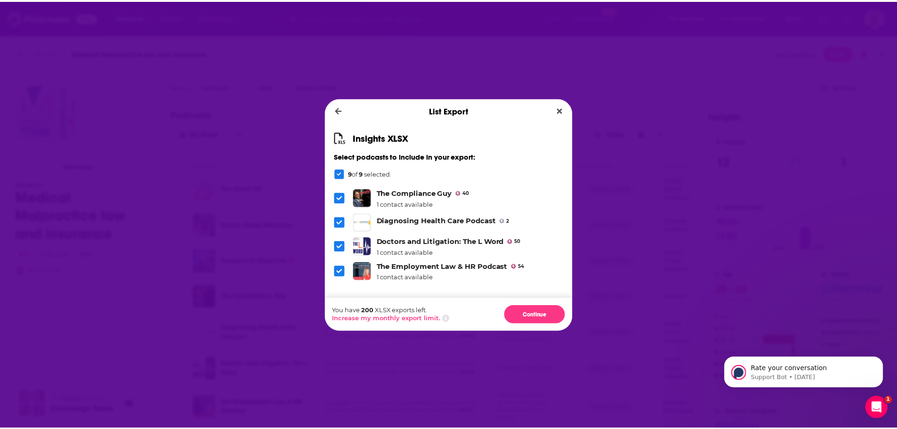
scroll to position [120, 0]
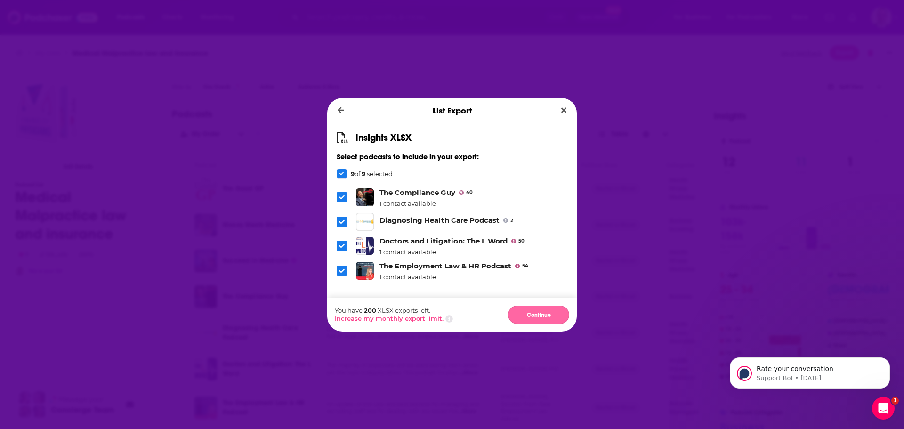
click at [546, 311] on button "Continue" at bounding box center [538, 314] width 61 height 18
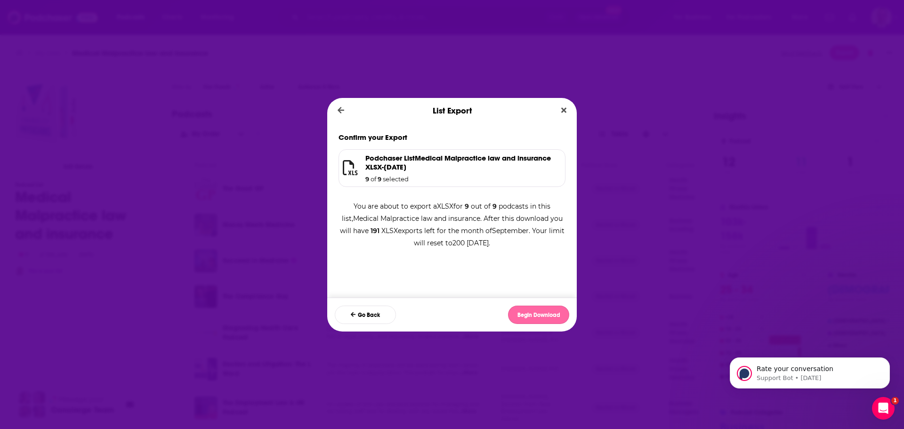
click at [532, 307] on button "Begin Download" at bounding box center [538, 314] width 61 height 18
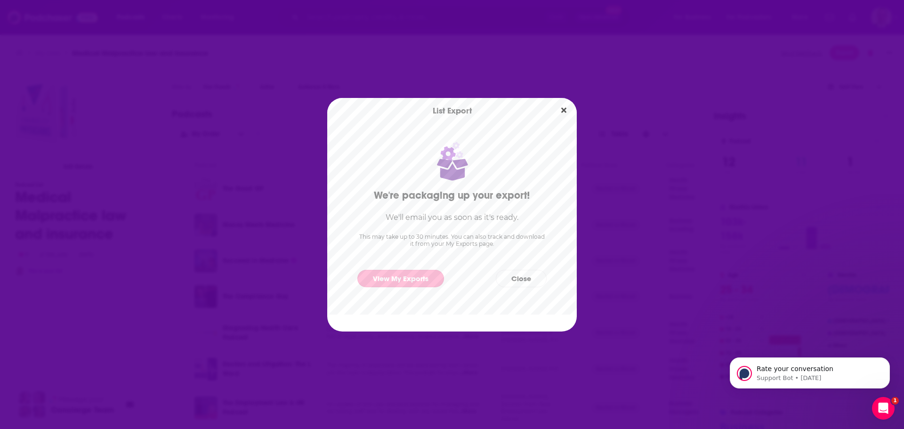
click at [392, 277] on link "View My Exports" at bounding box center [400, 278] width 87 height 17
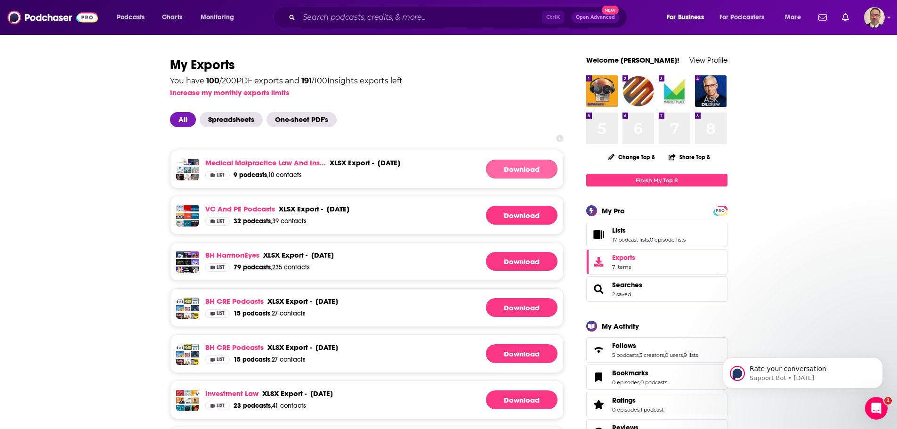
click at [509, 170] on link "Download" at bounding box center [522, 169] width 72 height 19
